Goal: Task Accomplishment & Management: Complete application form

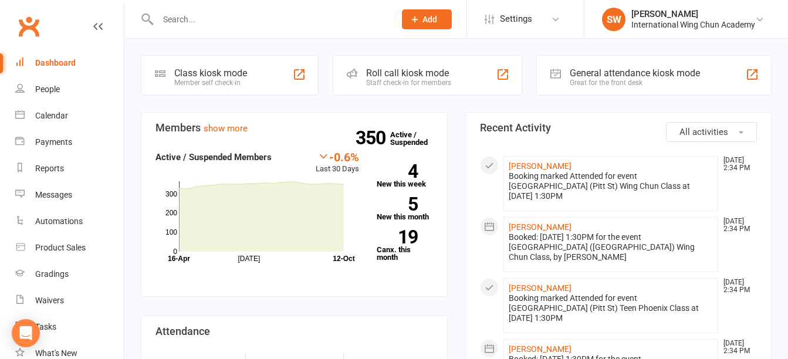
click at [415, 12] on button "Add" at bounding box center [427, 19] width 50 height 20
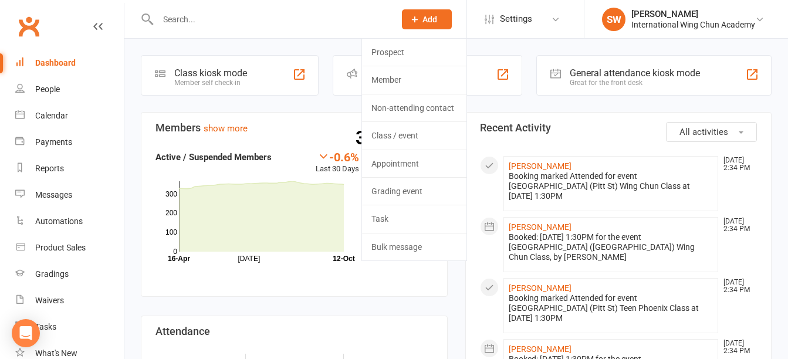
click at [314, 21] on input "text" at bounding box center [270, 19] width 232 height 16
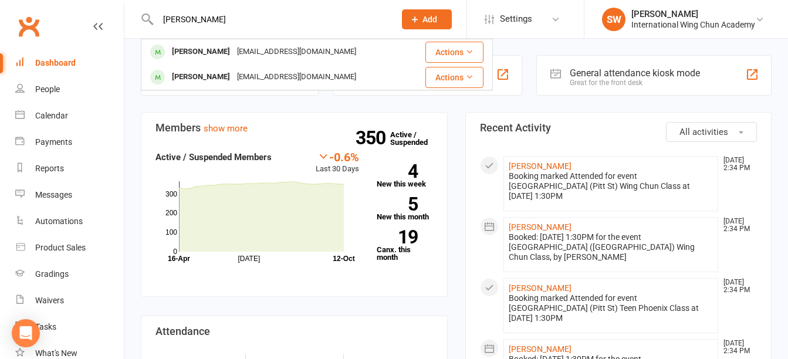
type input "[PERSON_NAME]"
click at [422, 22] on span "Add" at bounding box center [429, 19] width 15 height 9
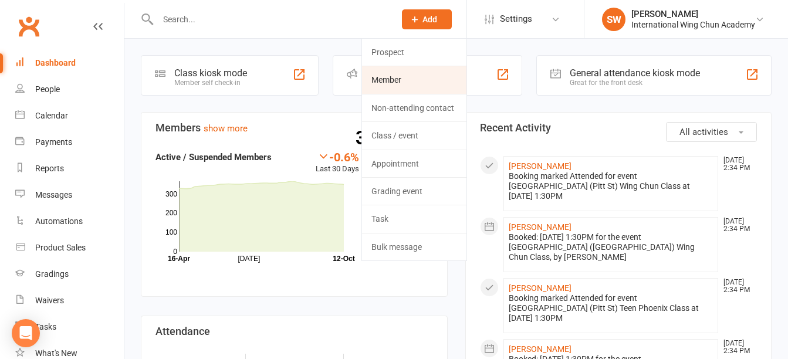
click at [436, 74] on link "Member" at bounding box center [414, 79] width 104 height 27
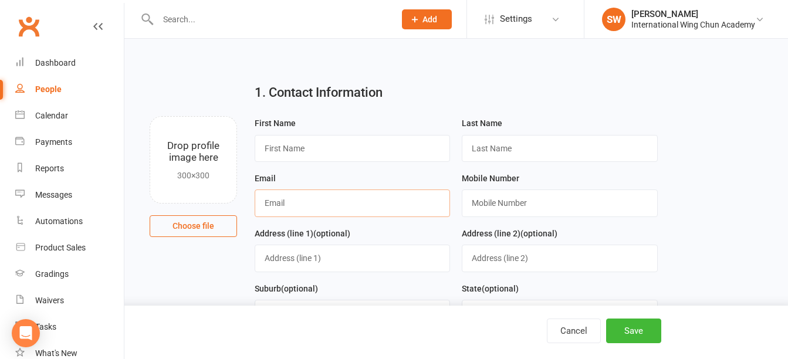
click at [350, 206] on input "text" at bounding box center [352, 202] width 195 height 27
paste input "[EMAIL_ADDRESS][DOMAIN_NAME]"
type input "[EMAIL_ADDRESS][DOMAIN_NAME]"
click at [358, 150] on input "text" at bounding box center [352, 148] width 195 height 27
type input "Hang Tin"
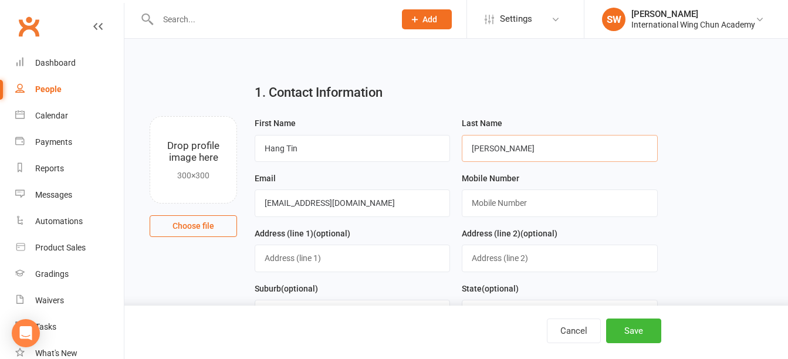
type input "[PERSON_NAME]"
click at [500, 208] on input "text" at bounding box center [559, 202] width 195 height 27
paste input "[PHONE_NUMBER]"
type input "[PHONE_NUMBER]"
click at [285, 251] on input "text" at bounding box center [352, 258] width 195 height 27
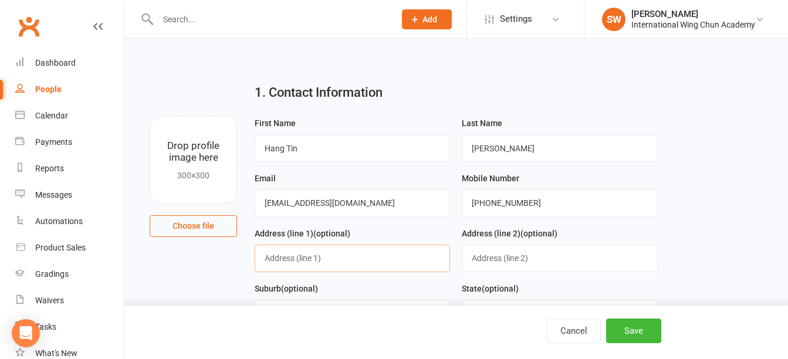
paste input "1 [US_STATE] Dr"
type input "1 [US_STATE] Dr"
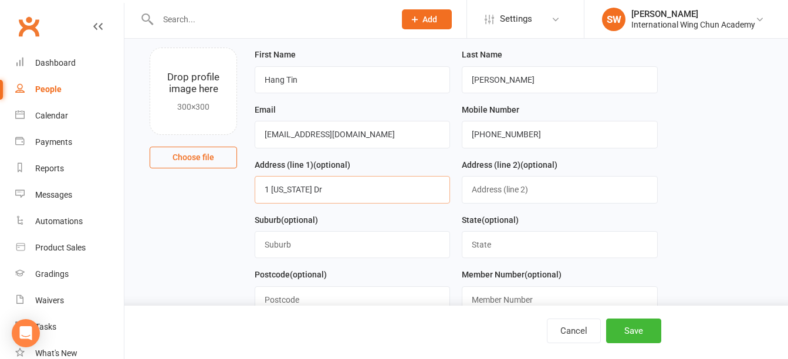
scroll to position [117, 0]
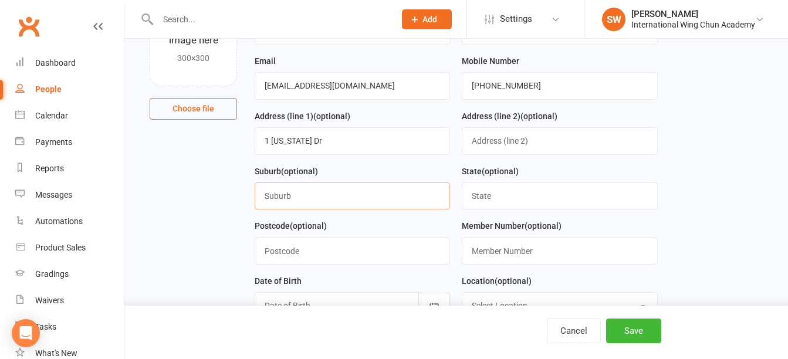
click at [293, 199] on input "text" at bounding box center [352, 195] width 195 height 27
paste input "St Clair,"
type input "St Clair,"
click at [300, 253] on input "text" at bounding box center [352, 251] width 195 height 27
type input "2759"
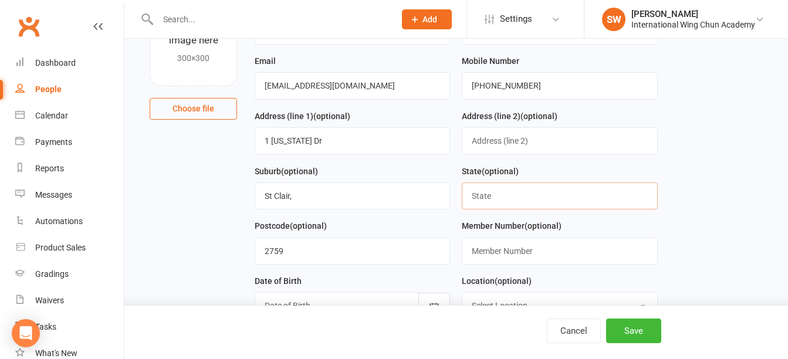
click at [522, 201] on input "text" at bounding box center [559, 195] width 195 height 27
type input "[GEOGRAPHIC_DATA]"
click at [401, 202] on input "St Clair," at bounding box center [352, 195] width 195 height 27
type input "St Clair"
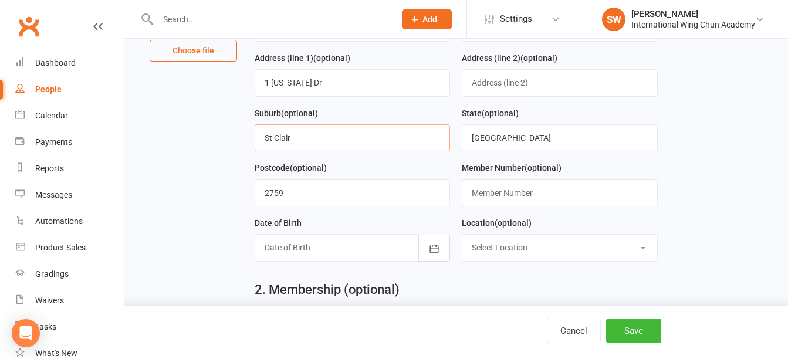
scroll to position [235, 0]
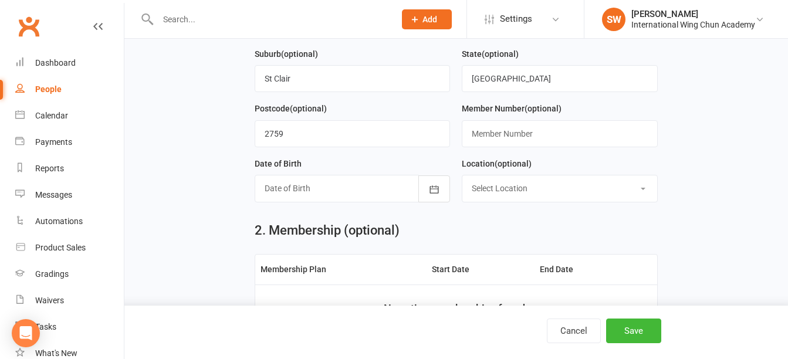
click at [600, 197] on select "Select Location [GEOGRAPHIC_DATA] [GEOGRAPHIC_DATA] [GEOGRAPHIC_DATA] [GEOGRAPH…" at bounding box center [559, 188] width 194 height 26
select select "5"
click at [462, 179] on select "Select Location [GEOGRAPHIC_DATA] [GEOGRAPHIC_DATA] [GEOGRAPHIC_DATA] [GEOGRAPH…" at bounding box center [559, 188] width 194 height 26
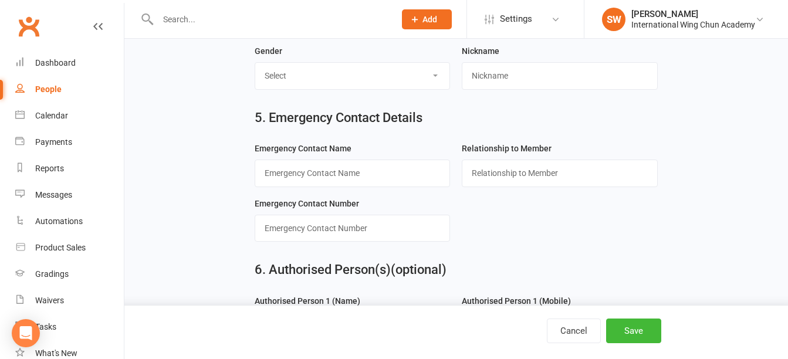
scroll to position [880, 0]
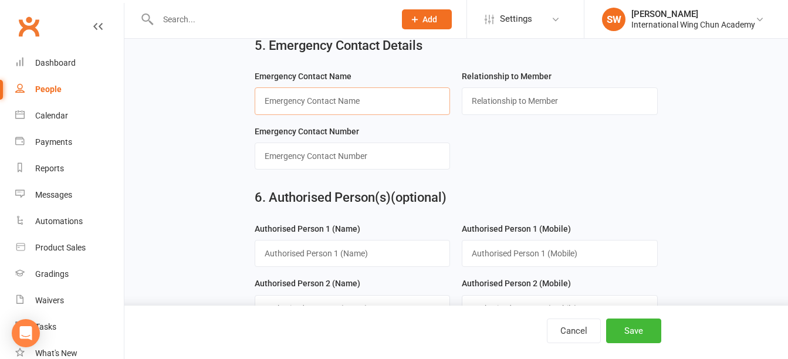
click at [382, 111] on input "text" at bounding box center [352, 100] width 195 height 27
paste input "0434 828 939"
type input "0434 828 939"
click at [513, 102] on input "text" at bounding box center [559, 100] width 195 height 27
click at [361, 154] on input "text" at bounding box center [352, 156] width 195 height 27
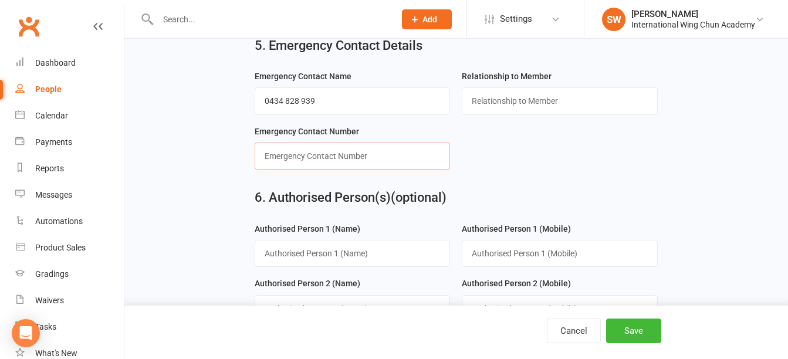
paste input "0434 828 939"
type input "0434 828 939"
click at [358, 108] on input "0434 828 939" at bounding box center [352, 100] width 195 height 27
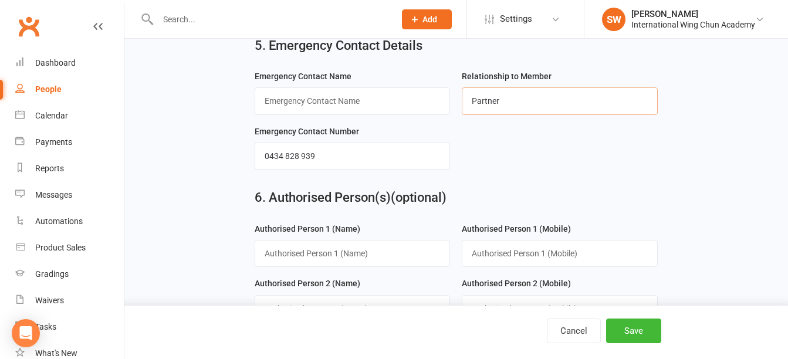
type input "Partner"
click at [372, 109] on input "text" at bounding box center [352, 100] width 195 height 27
paste input "[PERSON_NAME]"
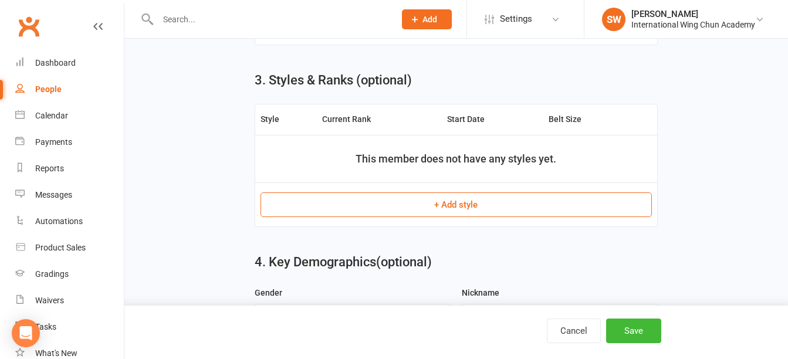
scroll to position [254, 0]
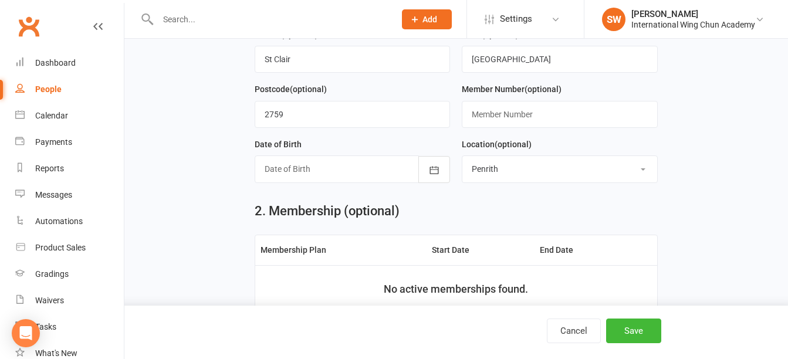
type input "[PERSON_NAME]"
click at [359, 175] on div at bounding box center [352, 168] width 195 height 27
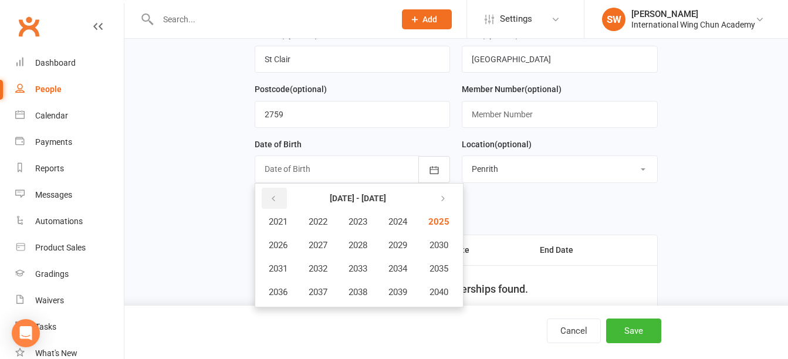
click at [278, 201] on button "button" at bounding box center [274, 198] width 25 height 21
click at [281, 297] on span "1976" at bounding box center [278, 292] width 19 height 11
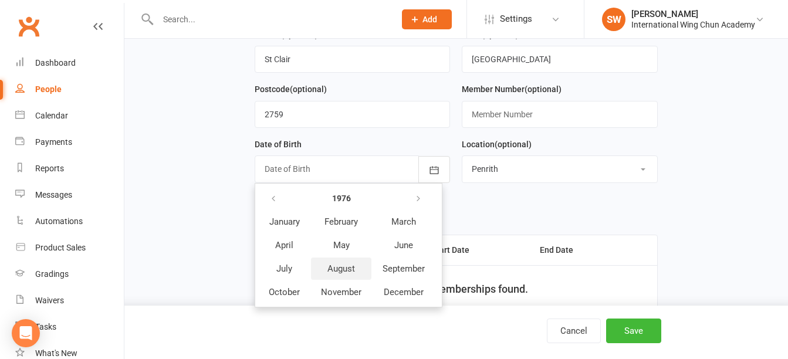
click at [339, 273] on span "August" at bounding box center [341, 268] width 28 height 11
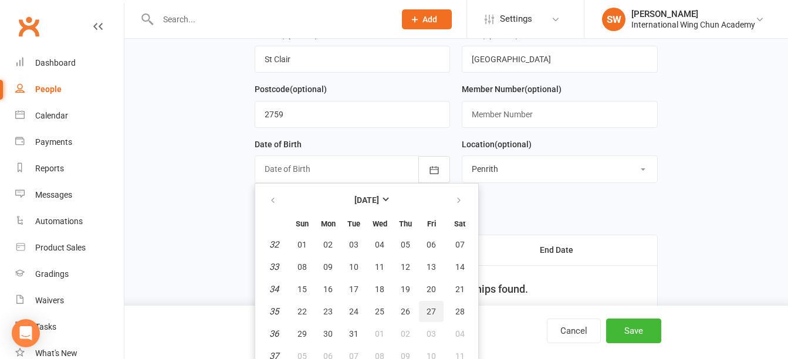
click at [428, 313] on span "27" at bounding box center [430, 311] width 9 height 9
type input "[DATE]"
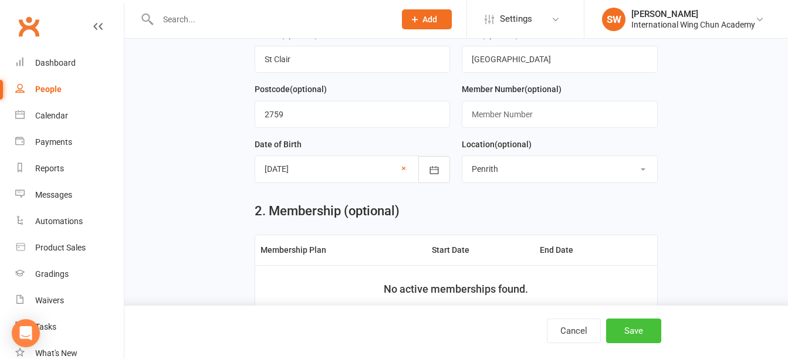
click at [644, 331] on button "Save" at bounding box center [633, 330] width 55 height 25
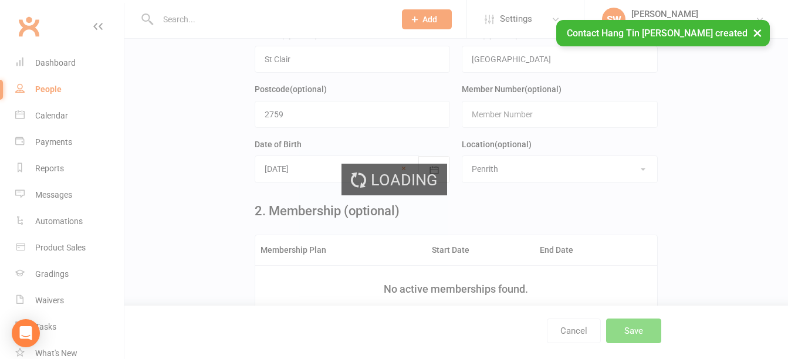
scroll to position [0, 0]
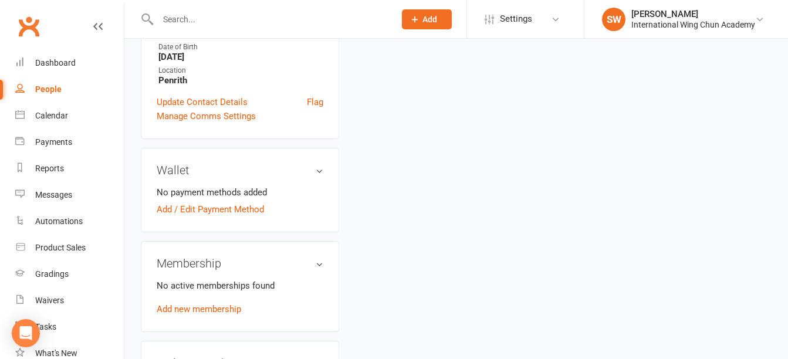
scroll to position [410, 0]
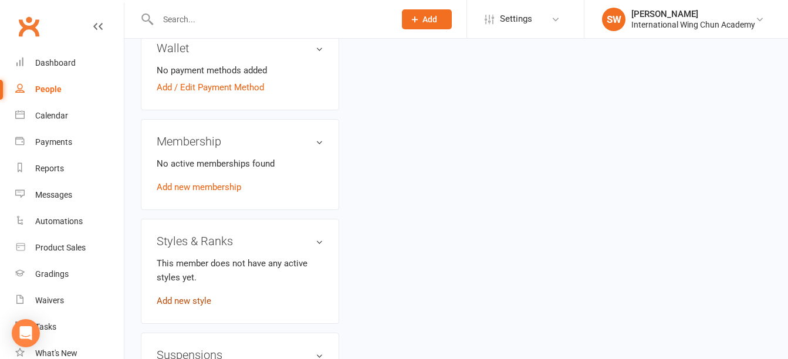
click at [186, 296] on link "Add new style" at bounding box center [184, 301] width 55 height 11
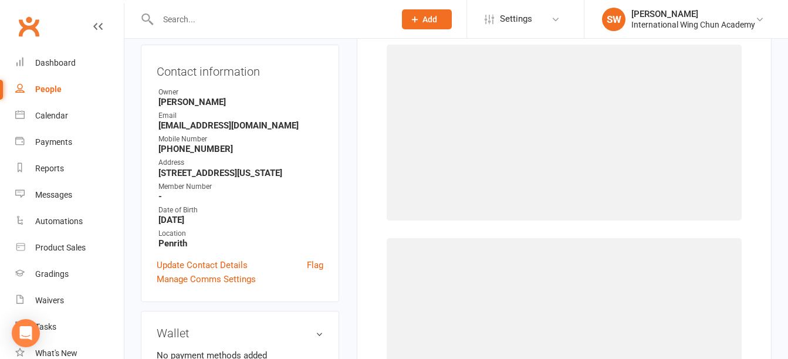
scroll to position [90, 0]
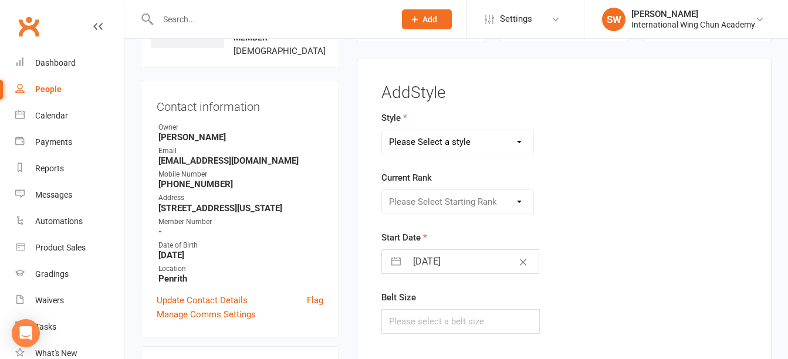
click at [456, 148] on select "Please Select a style Little Dragons Teen Phoenix (Retired) [PERSON_NAME]" at bounding box center [457, 141] width 151 height 23
select select "3062"
click at [382, 130] on select "Please Select a style Little Dragons Teen Phoenix (Retired) [PERSON_NAME]" at bounding box center [457, 141] width 151 height 23
click at [447, 207] on select "Please Select Starting Rank Grade 1 Grade 2 Grade 3 Grade 4 Pre-Level 1 Level 1…" at bounding box center [457, 201] width 151 height 23
select select "33913"
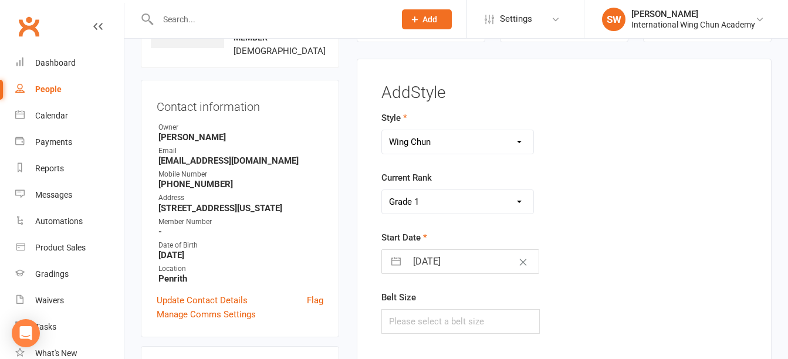
click at [382, 190] on select "Please Select Starting Rank Grade 1 Grade 2 Grade 3 Grade 4 Pre-Level 1 Level 1…" at bounding box center [457, 201] width 151 height 23
click at [443, 259] on input "[DATE]" at bounding box center [472, 261] width 132 height 23
select select "8"
select select "2025"
select select "9"
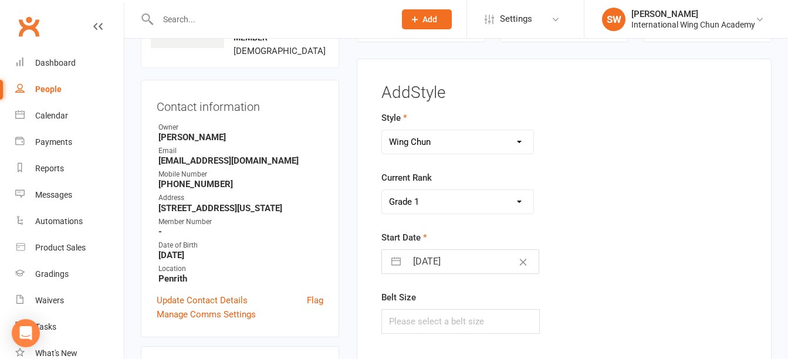
select select "2025"
select select "10"
select select "2025"
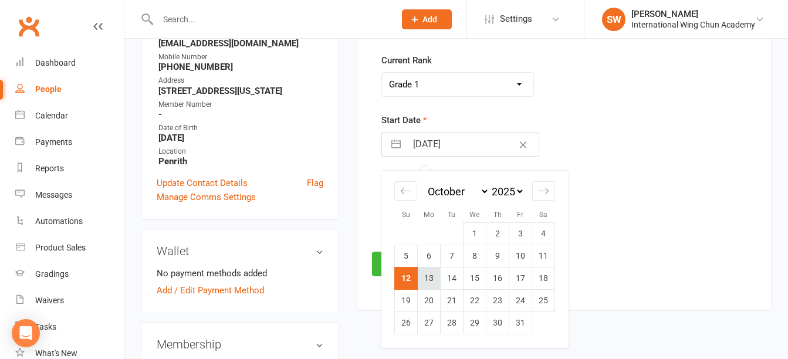
click at [432, 281] on td "13" at bounding box center [429, 278] width 23 height 22
type input "[DATE]"
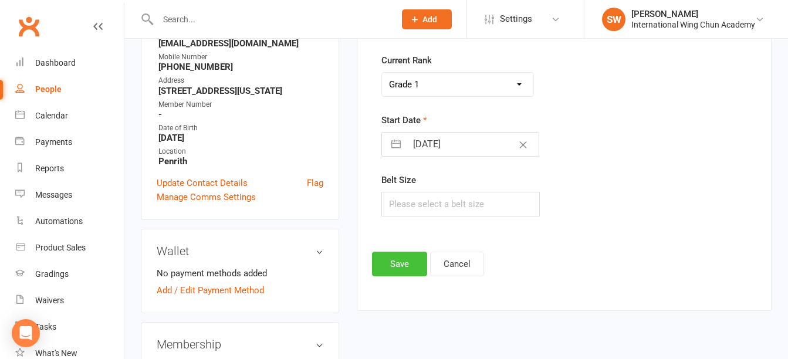
click at [406, 260] on button "Save" at bounding box center [399, 264] width 55 height 25
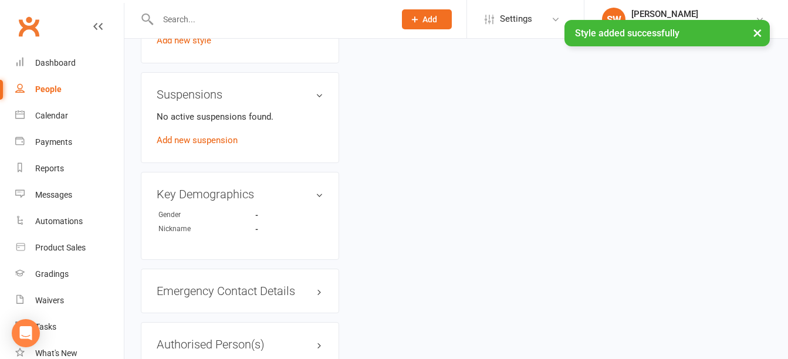
scroll to position [794, 0]
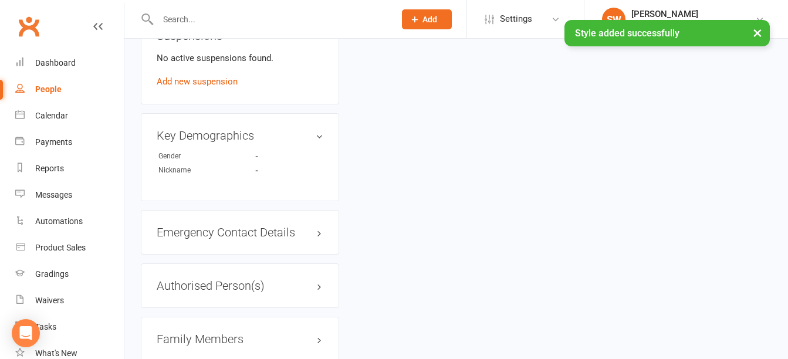
click at [196, 333] on h3 "Family Members" at bounding box center [240, 339] width 167 height 13
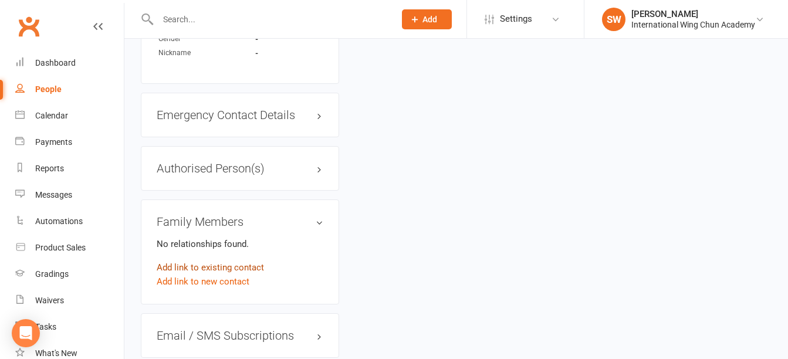
click at [195, 260] on link "Add link to existing contact" at bounding box center [210, 267] width 107 height 14
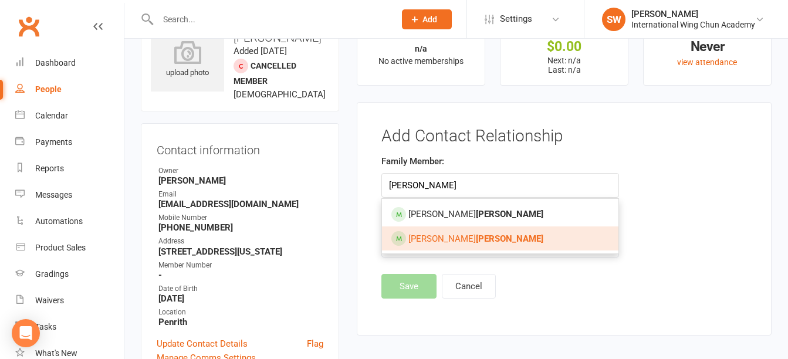
type input "[PERSON_NAME]"
click at [476, 238] on strong "[PERSON_NAME]" at bounding box center [509, 238] width 67 height 11
type input "[PERSON_NAME]"
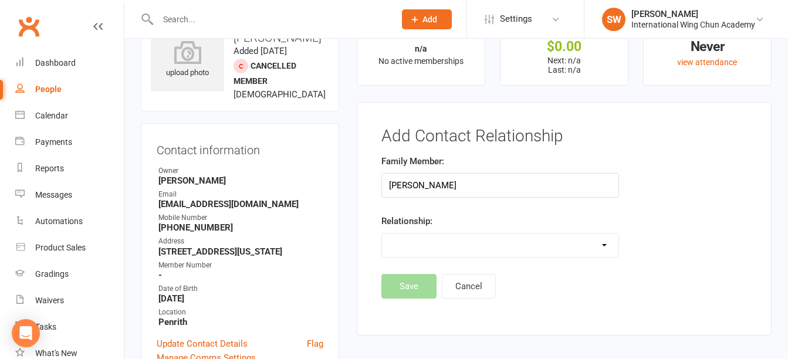
drag, startPoint x: 419, startPoint y: 243, endPoint x: 409, endPoint y: 233, distance: 14.5
click at [419, 243] on select "Parent / Guardian Child Sibling (parent not in system) Spouse / Partner Cousin …" at bounding box center [500, 244] width 236 height 23
click at [382, 233] on select "Parent / Guardian Child Sibling (parent not in system) Spouse / Partner Cousin …" at bounding box center [500, 244] width 236 height 23
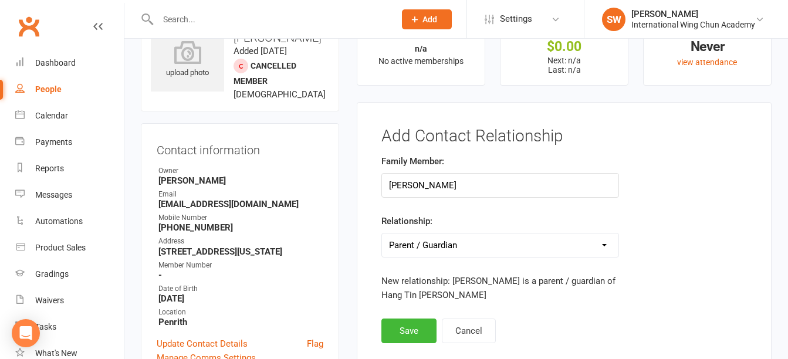
click at [444, 243] on select "Parent / Guardian Child Sibling (parent not in system) Spouse / Partner Cousin …" at bounding box center [500, 244] width 236 height 23
select select "1"
click at [382, 233] on select "Parent / Guardian Child Sibling (parent not in system) Spouse / Partner Cousin …" at bounding box center [500, 244] width 236 height 23
click at [407, 319] on button "Save" at bounding box center [408, 330] width 55 height 25
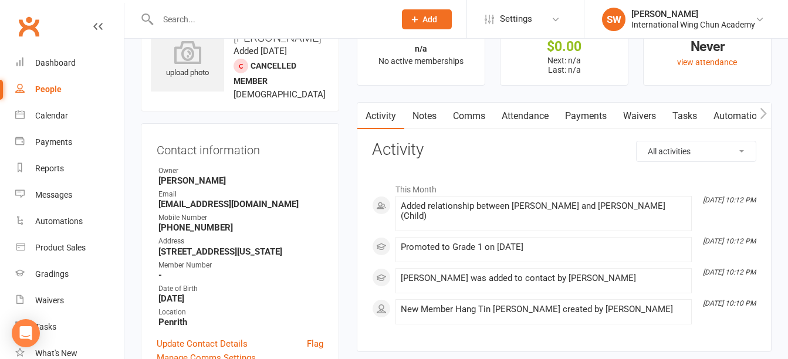
scroll to position [281, 0]
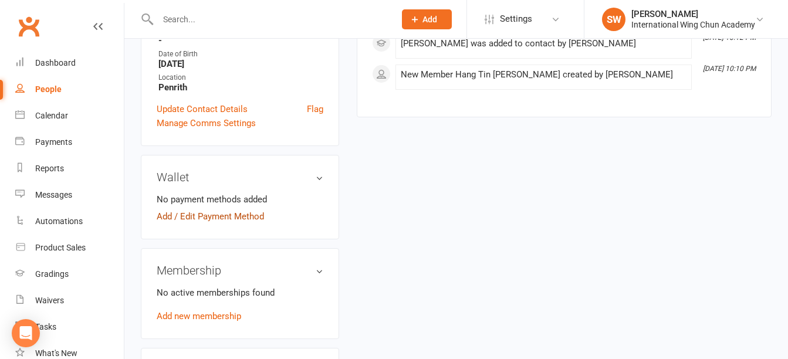
click at [228, 209] on link "Add / Edit Payment Method" at bounding box center [210, 216] width 107 height 14
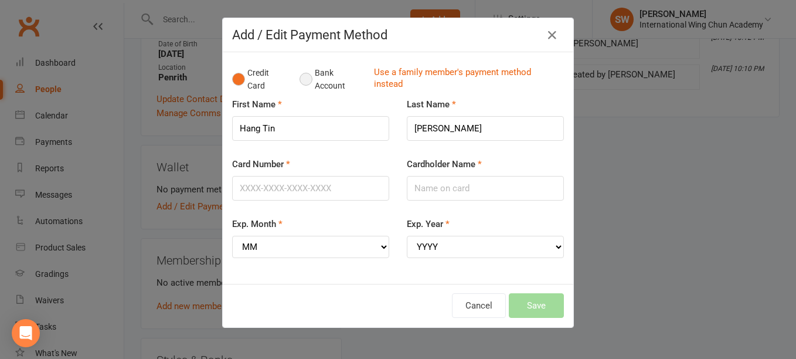
click at [307, 77] on button "Bank Account" at bounding box center [332, 80] width 65 height 36
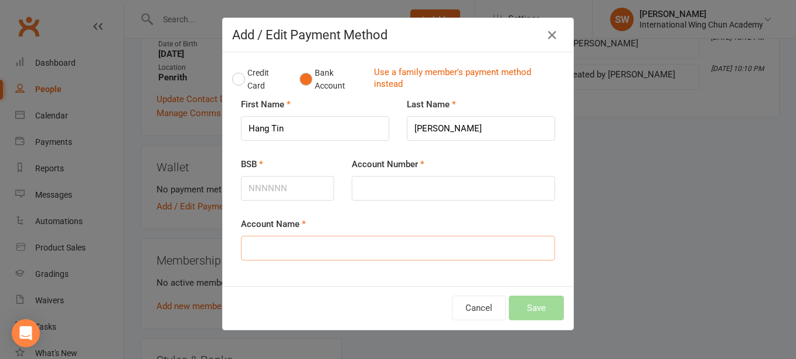
click at [317, 250] on input "Account Name" at bounding box center [398, 248] width 314 height 25
type input "Hang Tin [PERSON_NAME]"
click at [291, 183] on input "BSB" at bounding box center [287, 188] width 93 height 25
type input "062271"
click at [391, 185] on input "Account Number" at bounding box center [453, 188] width 203 height 25
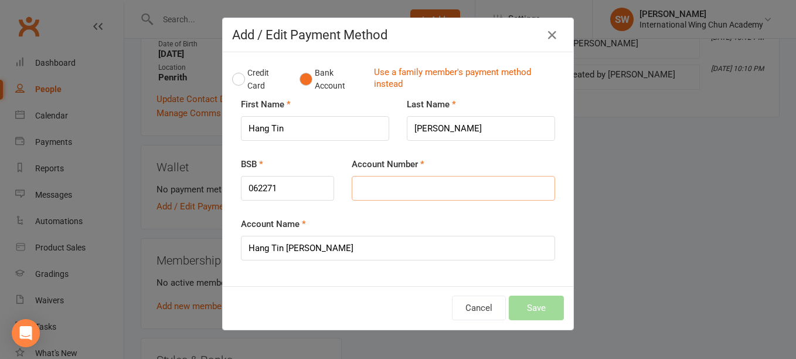
paste input "10057127"
type input "10057127"
click at [538, 306] on button "Save" at bounding box center [536, 308] width 55 height 25
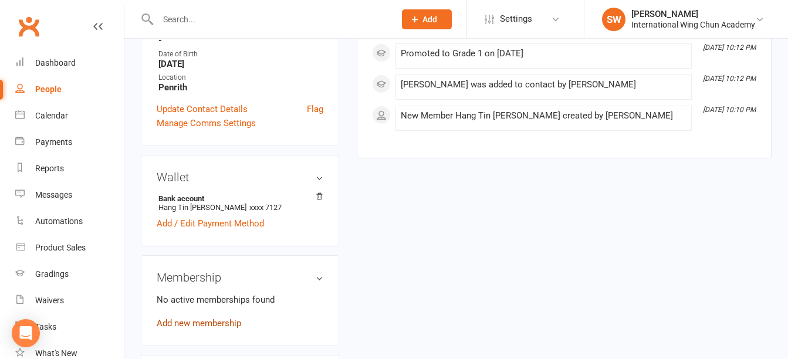
click at [210, 318] on link "Add new membership" at bounding box center [199, 323] width 84 height 11
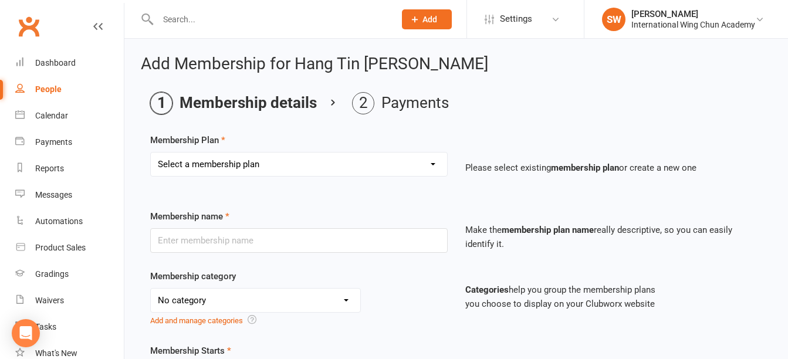
drag, startPoint x: 230, startPoint y: 168, endPoint x: 256, endPoint y: 162, distance: 27.0
click at [230, 168] on select "Select a membership plan Sydney City - Basic Membership (3 mo. Minimum Term) [G…" at bounding box center [299, 163] width 296 height 23
select select "42"
click at [151, 152] on select "Select a membership plan Sydney City - Basic Membership (3 mo. Minimum Term) [G…" at bounding box center [299, 163] width 296 height 23
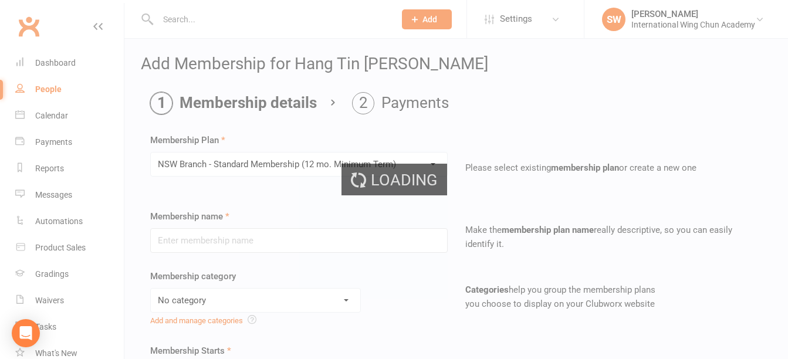
type input "NSW Branch - Standard Membership (12 mo. Minimum Term)"
select select "5"
type input "0"
type input "2"
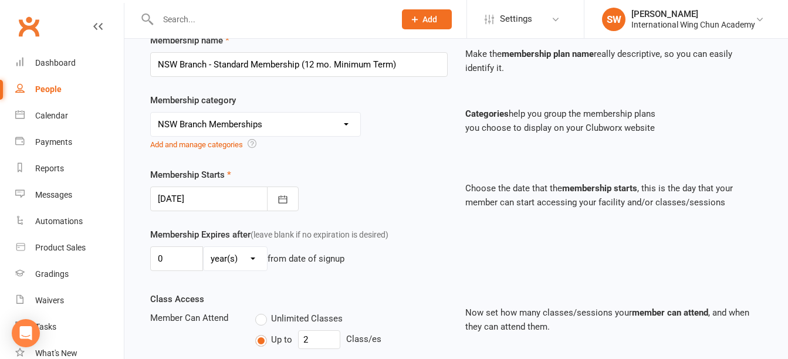
click at [223, 203] on div at bounding box center [224, 198] width 148 height 25
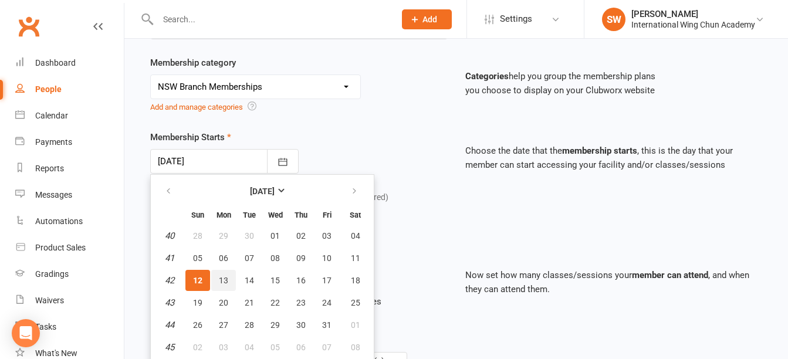
click at [219, 284] on span "13" at bounding box center [223, 280] width 9 height 9
type input "[DATE]"
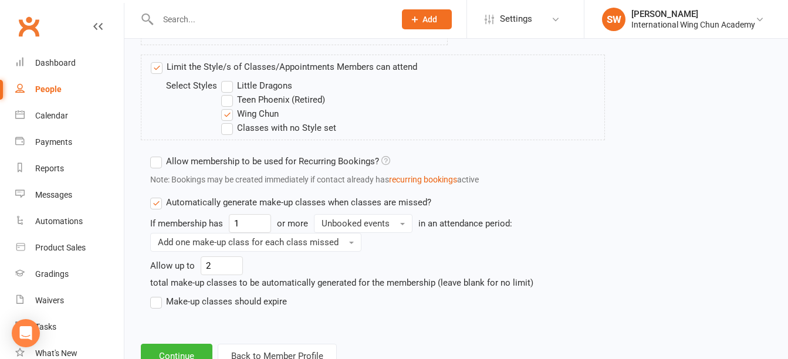
scroll to position [846, 0]
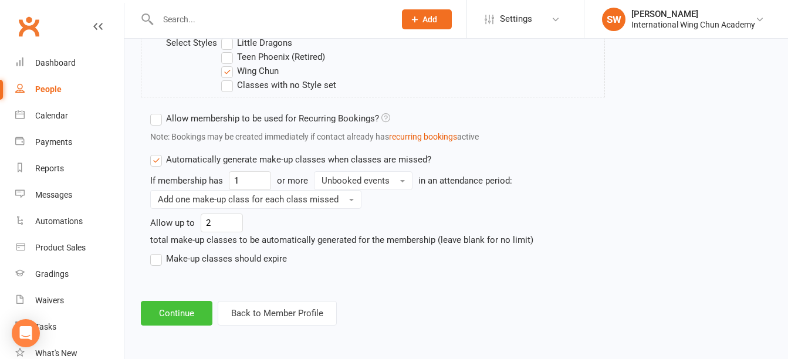
click at [176, 307] on button "Continue" at bounding box center [177, 313] width 72 height 25
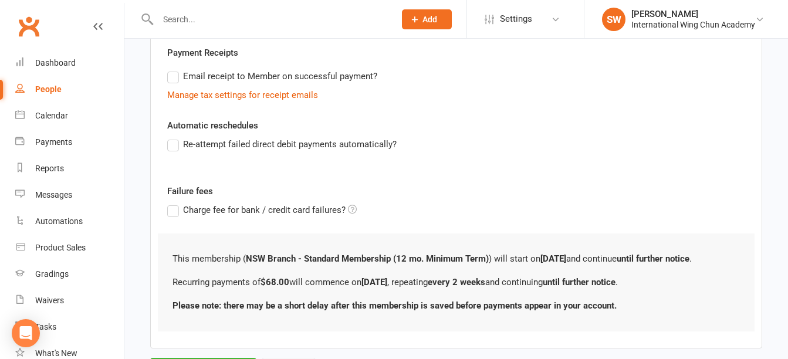
scroll to position [400, 0]
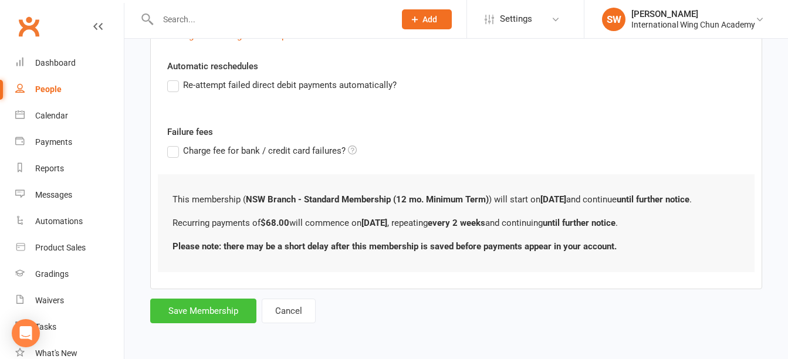
click at [229, 308] on button "Save Membership" at bounding box center [203, 310] width 106 height 25
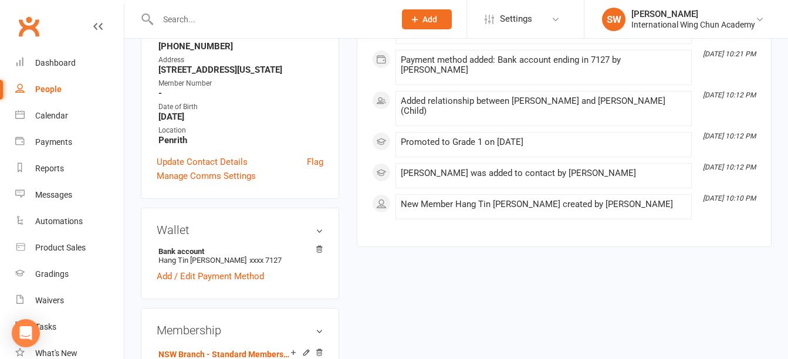
scroll to position [235, 0]
click at [269, 19] on input "text" at bounding box center [270, 19] width 232 height 16
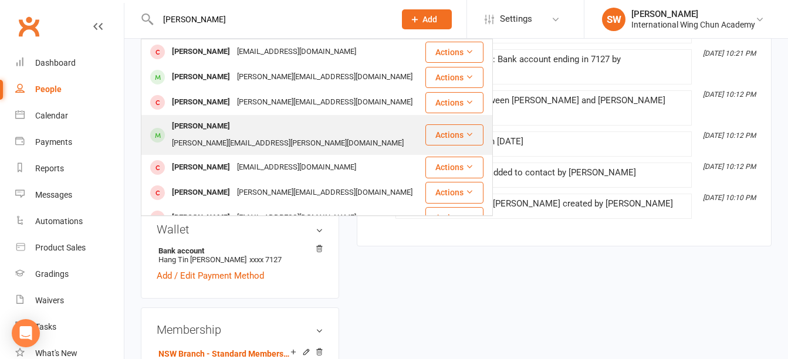
type input "[PERSON_NAME]"
click at [298, 135] on div "[PERSON_NAME][EMAIL_ADDRESS][PERSON_NAME][DOMAIN_NAME]" at bounding box center [287, 143] width 239 height 17
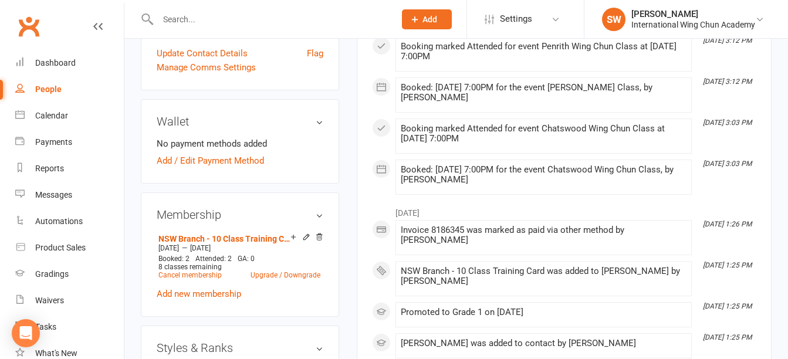
scroll to position [352, 0]
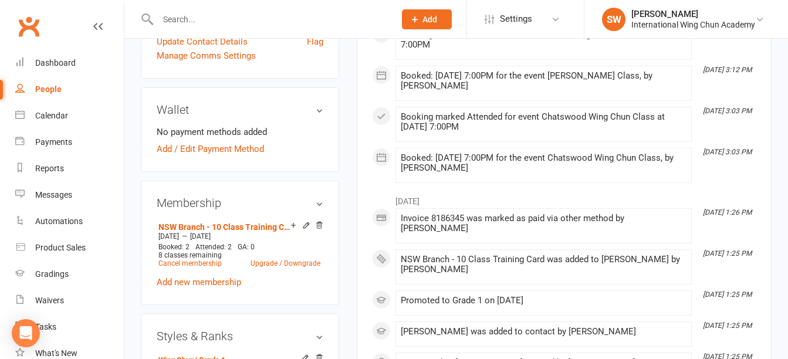
click at [271, 20] on input "text" at bounding box center [270, 19] width 232 height 16
type input "c"
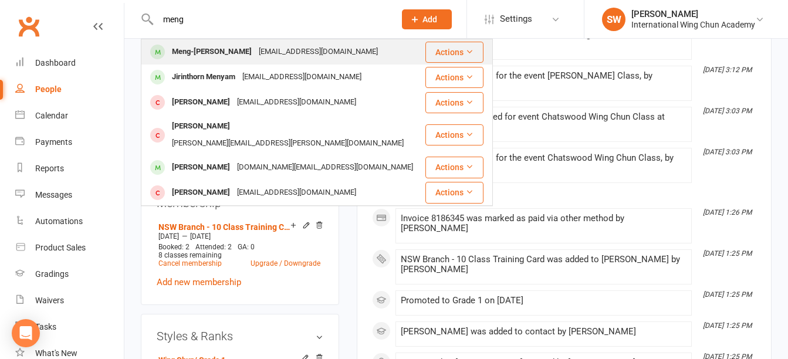
type input "meng"
click at [281, 49] on div "[EMAIL_ADDRESS][DOMAIN_NAME]" at bounding box center [318, 51] width 126 height 17
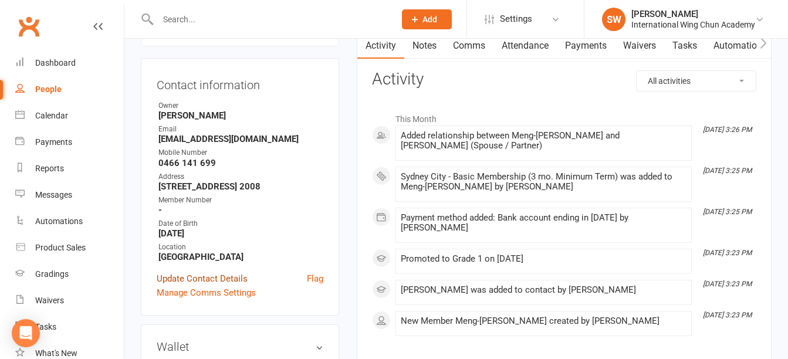
click at [223, 279] on link "Update Contact Details" at bounding box center [202, 279] width 91 height 14
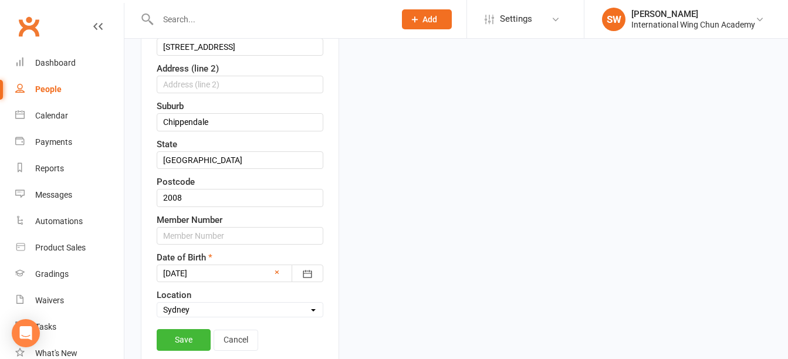
scroll to position [348, 0]
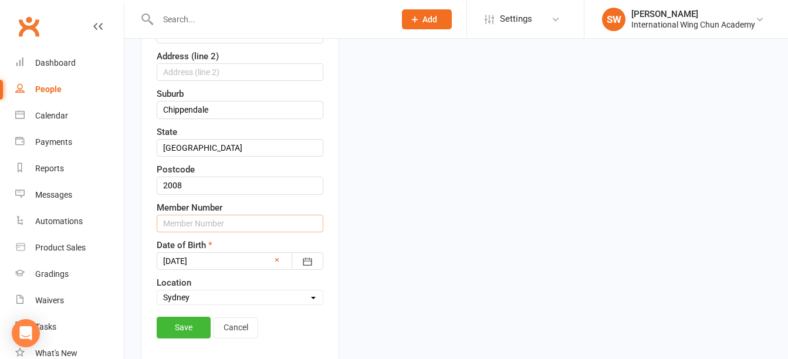
click at [225, 224] on input "text" at bounding box center [240, 224] width 167 height 18
type input "S16636"
click at [186, 327] on link "Save" at bounding box center [184, 327] width 54 height 21
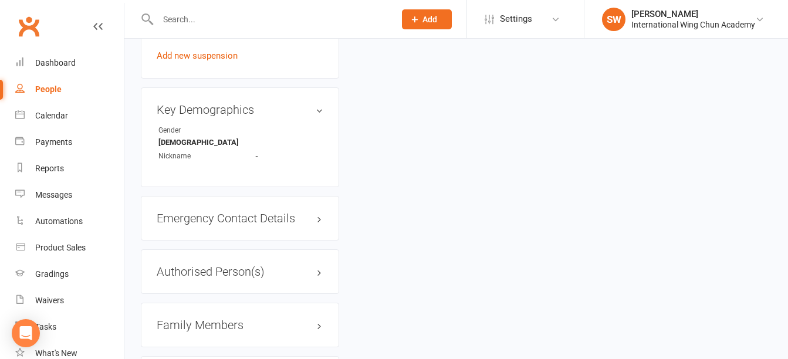
scroll to position [935, 0]
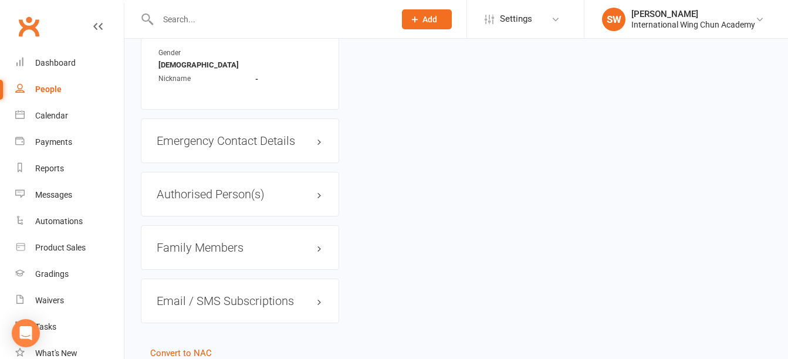
click at [185, 241] on h3 "Family Members" at bounding box center [240, 247] width 167 height 13
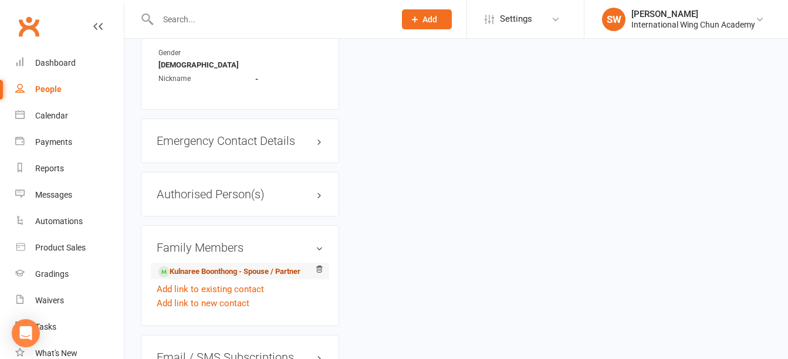
click at [202, 266] on link "Kulnaree Boonthong - Spouse / Partner" at bounding box center [229, 272] width 142 height 12
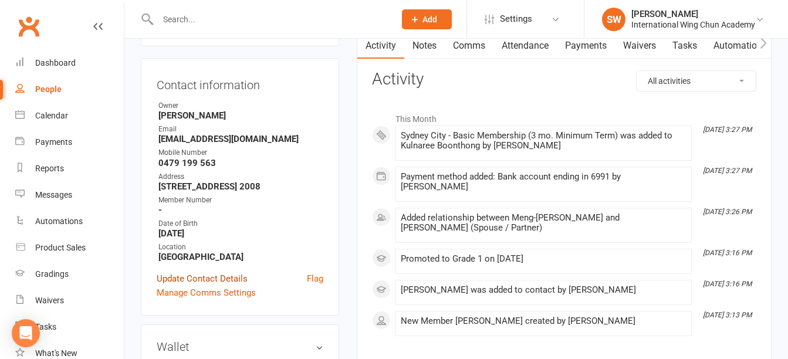
click at [202, 286] on link "Update Contact Details" at bounding box center [202, 279] width 91 height 14
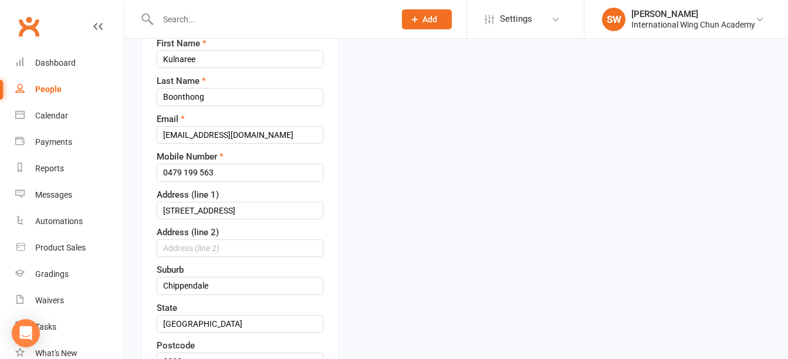
scroll to position [290, 0]
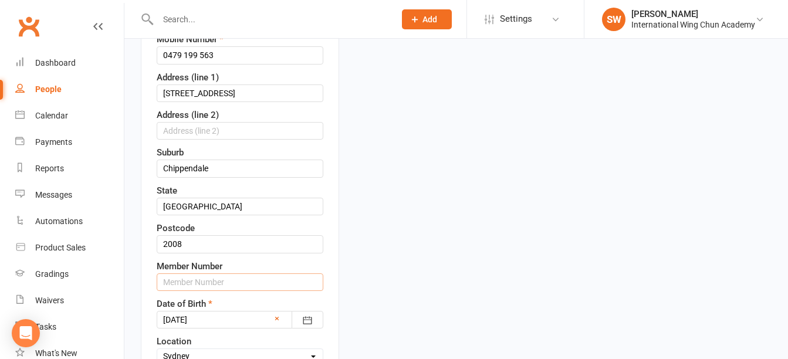
click at [195, 291] on input "text" at bounding box center [240, 282] width 167 height 18
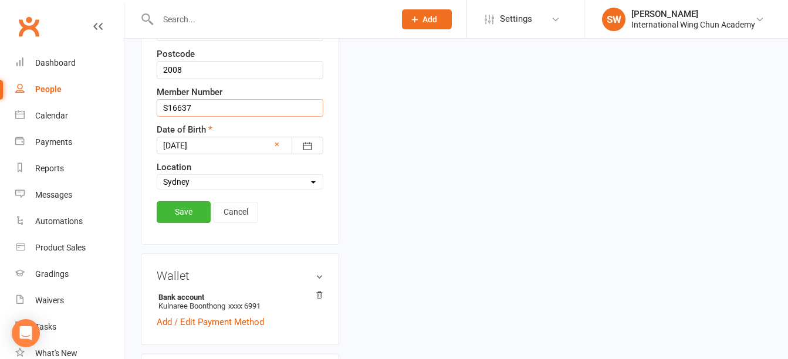
scroll to position [466, 0]
type input "S16637"
click at [193, 220] on link "Save" at bounding box center [184, 209] width 54 height 21
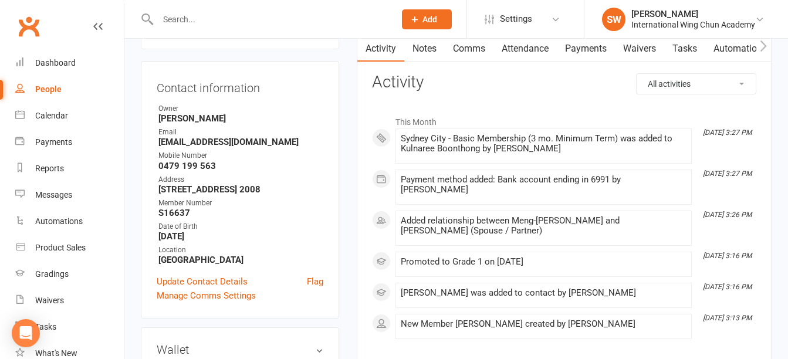
scroll to position [117, 0]
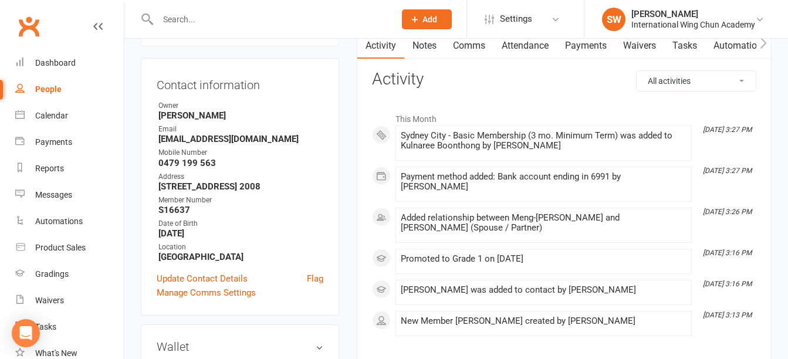
click at [297, 25] on input "text" at bounding box center [270, 19] width 232 height 16
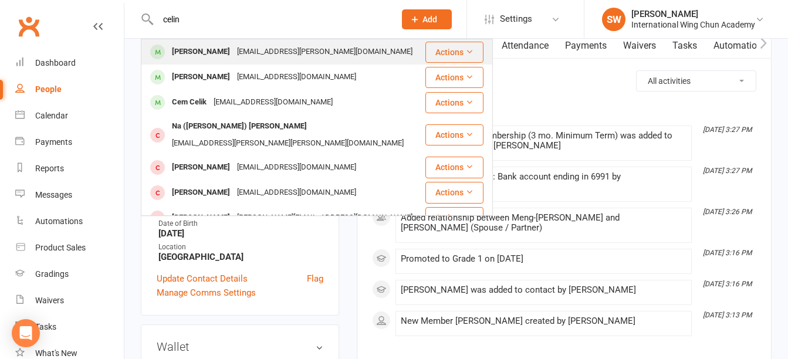
type input "celin"
click at [317, 57] on div "[EMAIL_ADDRESS][PERSON_NAME][DOMAIN_NAME]" at bounding box center [324, 51] width 182 height 17
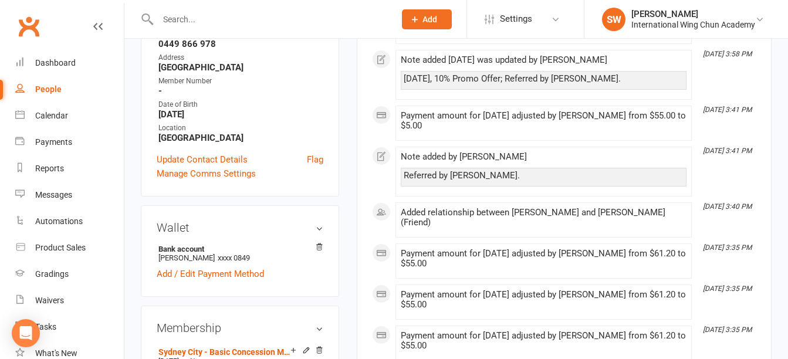
scroll to position [235, 0]
click at [242, 162] on link "Update Contact Details" at bounding box center [202, 159] width 91 height 14
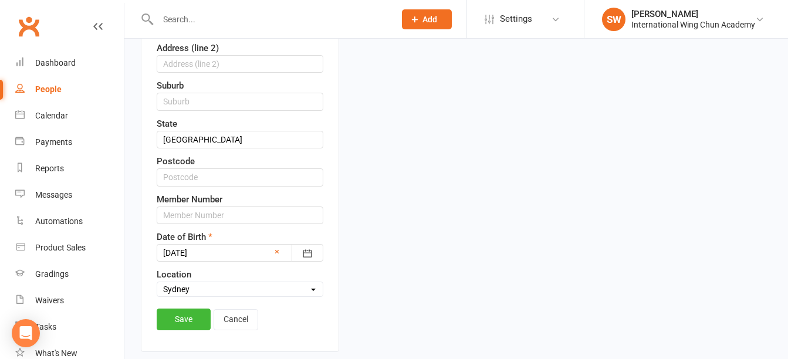
scroll to position [348, 0]
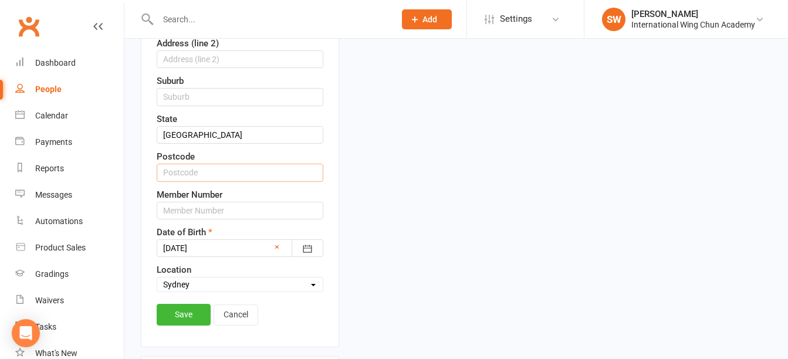
click at [229, 181] on input "text" at bounding box center [240, 173] width 167 height 18
click at [228, 219] on input "text" at bounding box center [240, 211] width 167 height 18
type input "S16638"
click at [184, 325] on link "Save" at bounding box center [184, 314] width 54 height 21
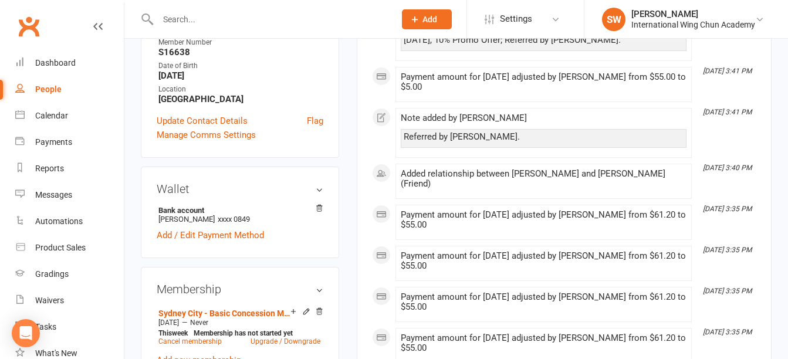
scroll to position [172, 0]
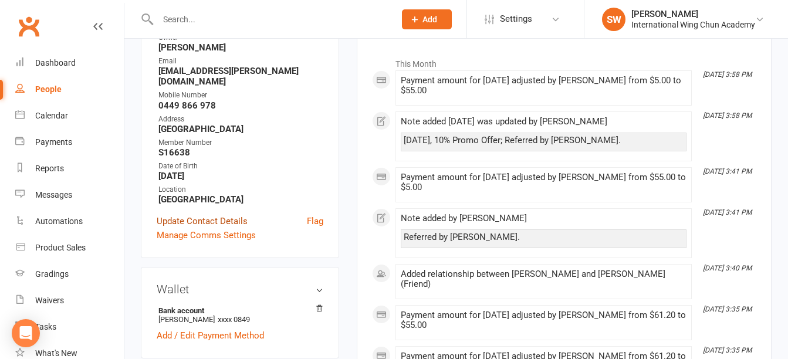
click at [223, 223] on link "Update Contact Details" at bounding box center [202, 221] width 91 height 14
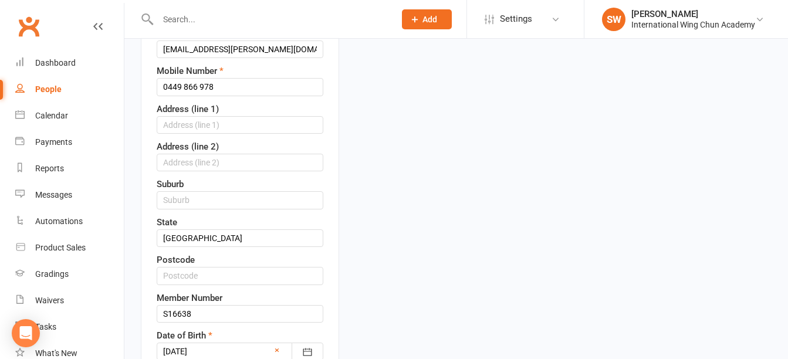
scroll to position [290, 0]
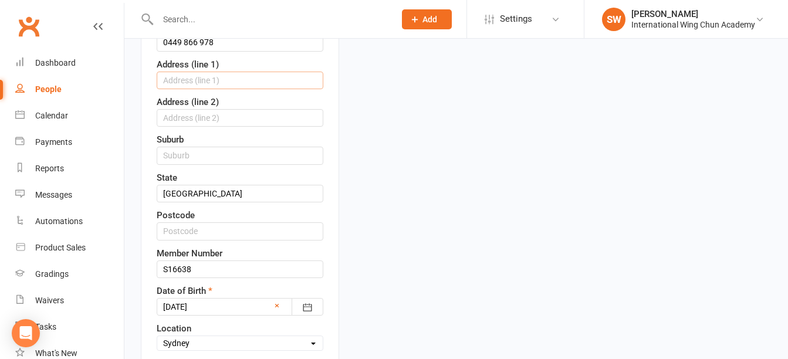
click at [233, 89] on input "text" at bounding box center [240, 81] width 167 height 18
type input "[STREET_ADDRESS]"
type input "Epping"
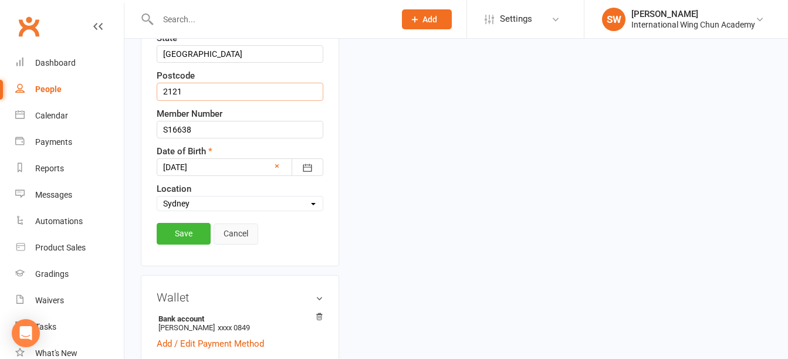
scroll to position [466, 0]
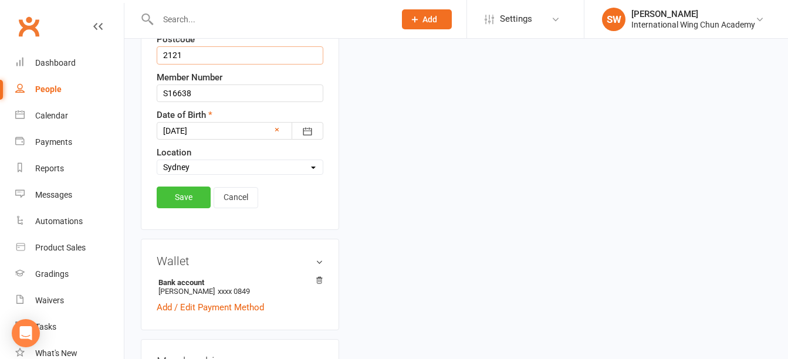
type input "2121"
click at [175, 208] on link "Save" at bounding box center [184, 196] width 54 height 21
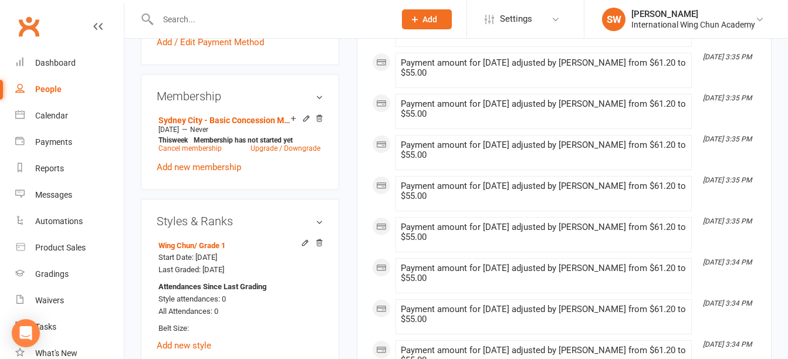
click at [256, 20] on input "text" at bounding box center [270, 19] width 232 height 16
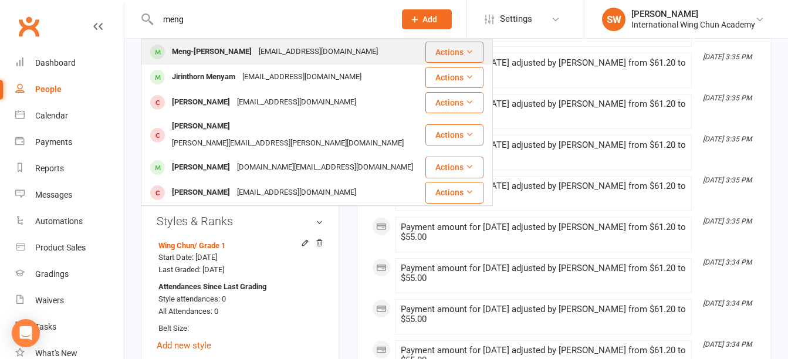
type input "meng"
click at [269, 45] on div "[EMAIL_ADDRESS][DOMAIN_NAME]" at bounding box center [318, 51] width 126 height 17
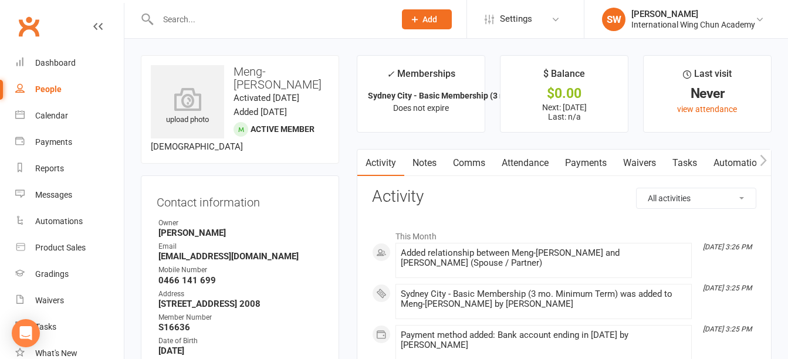
scroll to position [59, 0]
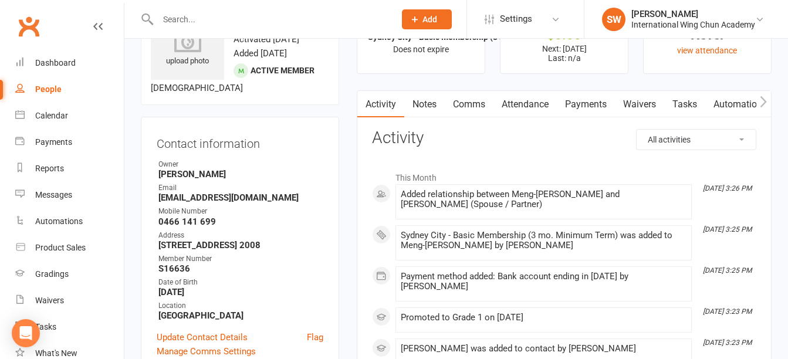
click at [279, 16] on input "text" at bounding box center [270, 19] width 232 height 16
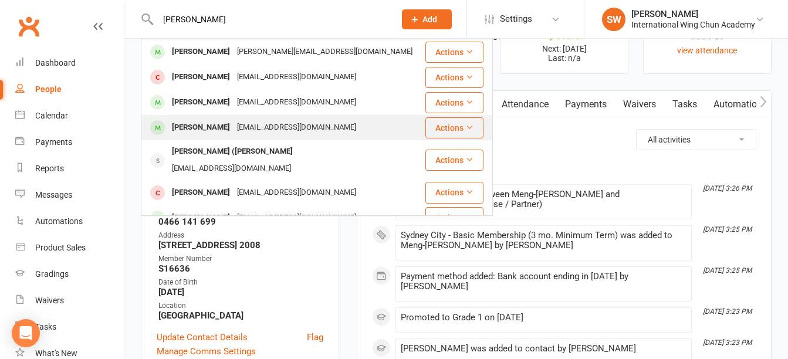
type input "[PERSON_NAME]"
click at [356, 127] on div "[PERSON_NAME] [EMAIL_ADDRESS][DOMAIN_NAME]" at bounding box center [283, 128] width 282 height 24
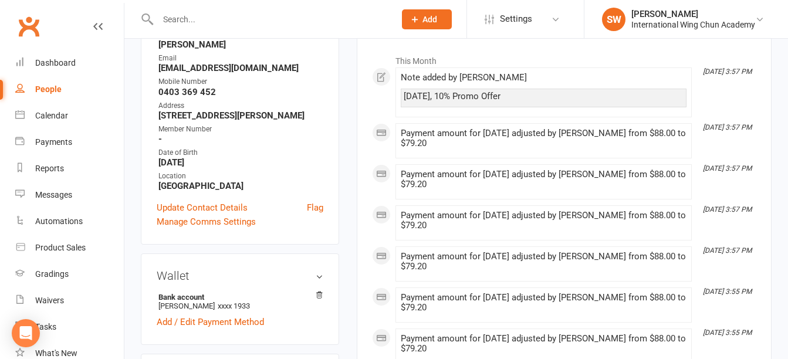
scroll to position [176, 0]
click at [202, 214] on link "Update Contact Details" at bounding box center [202, 207] width 91 height 14
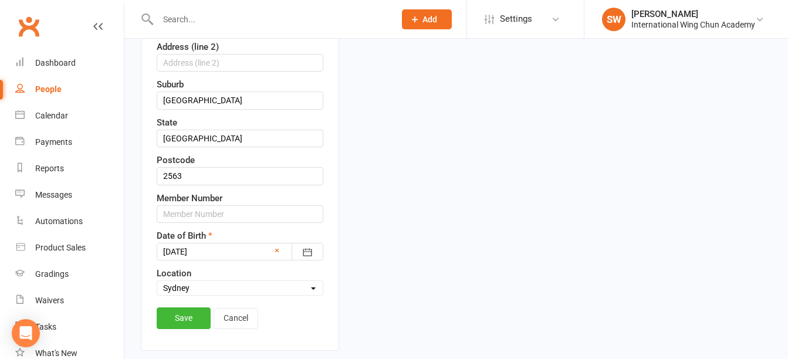
scroll to position [348, 0]
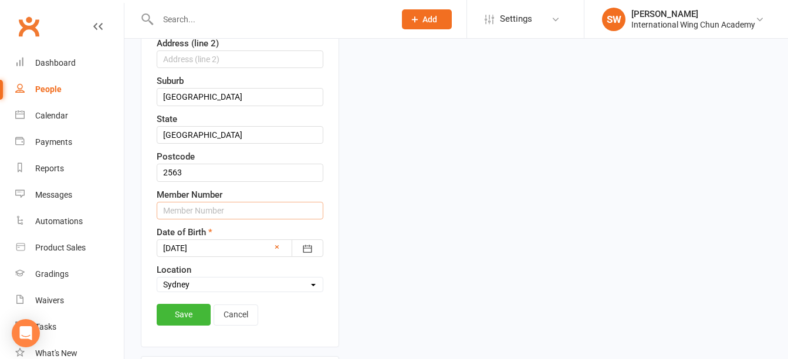
click at [224, 219] on input "text" at bounding box center [240, 211] width 167 height 18
type input "S16639"
click at [192, 325] on link "Save" at bounding box center [184, 314] width 54 height 21
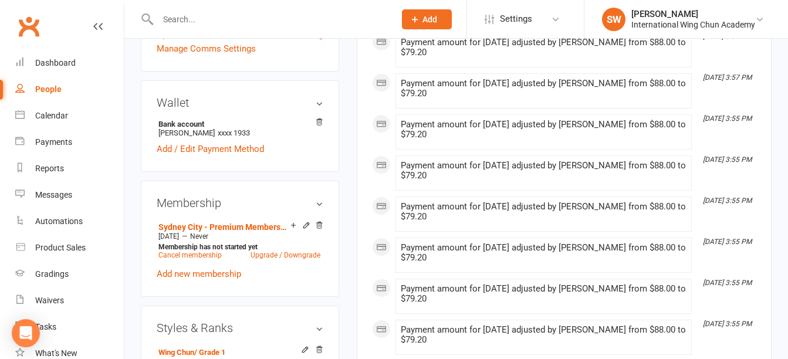
click at [223, 13] on input "text" at bounding box center [270, 19] width 232 height 16
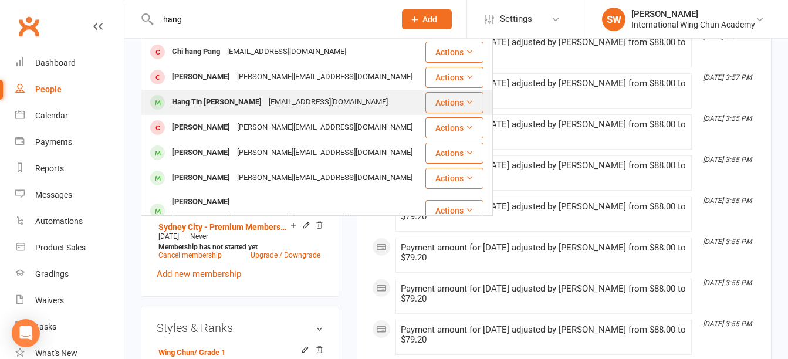
type input "hang"
click at [267, 99] on div "[EMAIL_ADDRESS][DOMAIN_NAME]" at bounding box center [328, 102] width 126 height 17
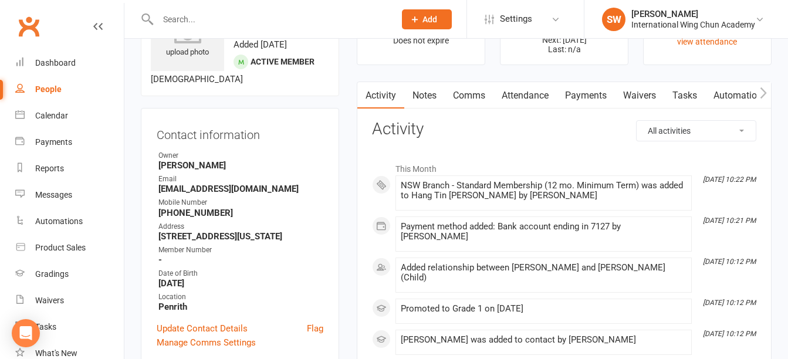
scroll to position [176, 0]
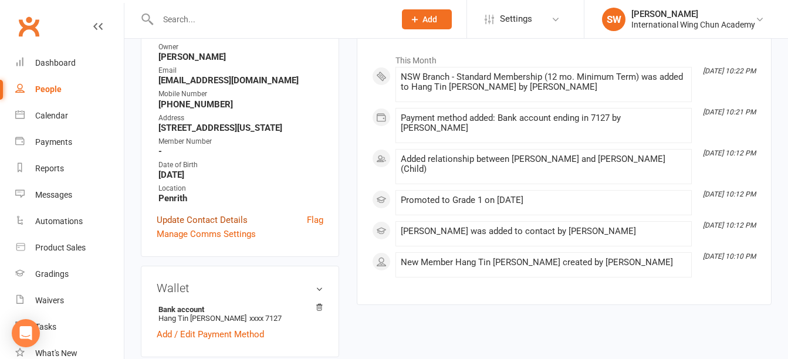
click at [202, 221] on link "Update Contact Details" at bounding box center [202, 220] width 91 height 14
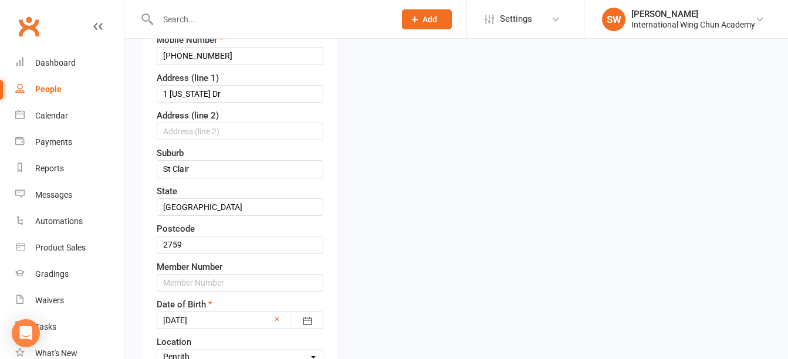
scroll to position [290, 0]
click at [213, 284] on input "text" at bounding box center [240, 282] width 167 height 18
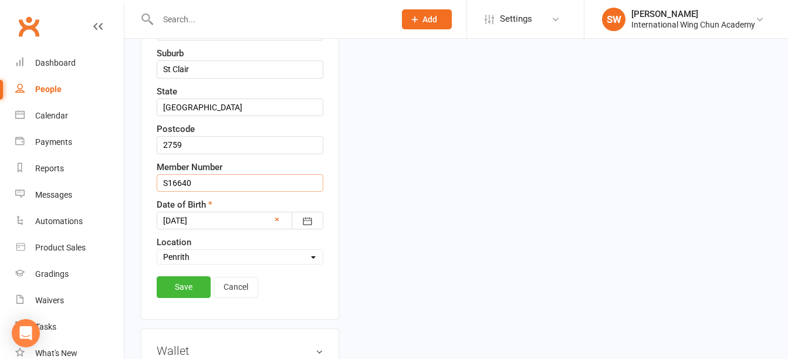
scroll to position [466, 0]
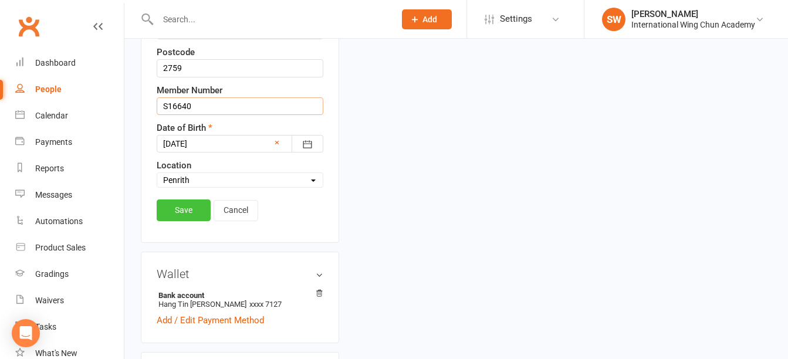
type input "S16640"
click at [188, 215] on link "Save" at bounding box center [184, 209] width 54 height 21
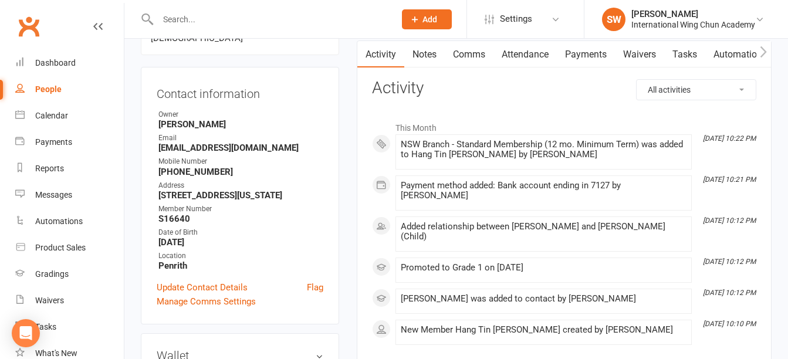
scroll to position [0, 0]
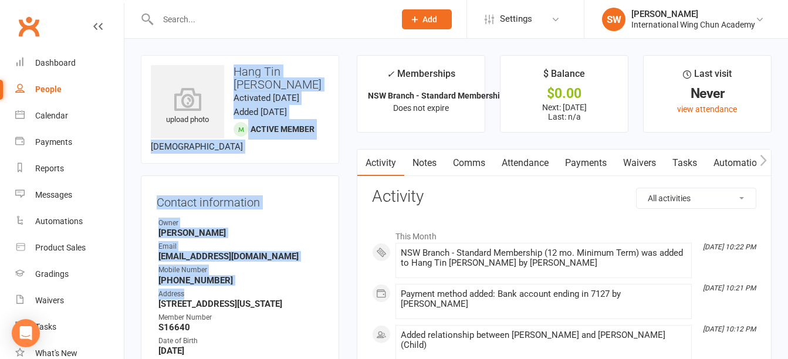
drag, startPoint x: 233, startPoint y: 71, endPoint x: 320, endPoint y: 298, distance: 243.3
click at [320, 298] on contact-information "upload photo Hang Tin [PERSON_NAME] Activated [DATE] Added [DATE] Active member…" at bounding box center [240, 244] width 198 height 378
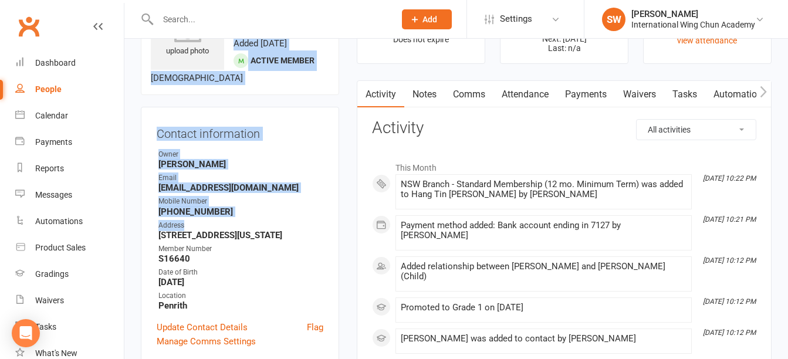
scroll to position [176, 0]
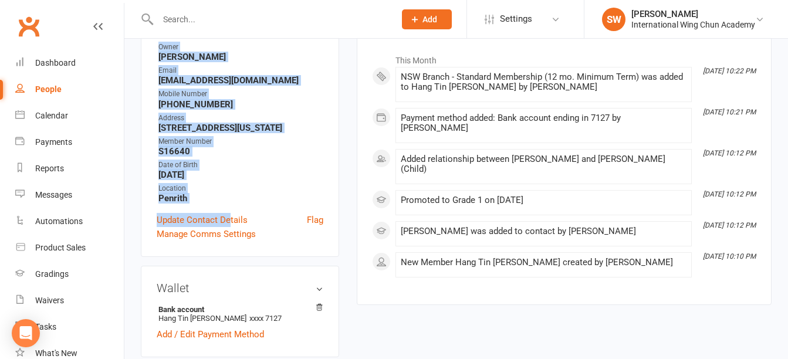
click at [229, 206] on div "Contact information Owner [PERSON_NAME] Email [EMAIL_ADDRESS][DOMAIN_NAME] Mobi…" at bounding box center [240, 127] width 198 height 257
copy contact-information "Hang Tin [PERSON_NAME] Activated [DATE] Added [DATE] Active member [DEMOGRAPHIC…"
click at [223, 183] on ul "Owner [PERSON_NAME] Email [EMAIL_ADDRESS][DOMAIN_NAME] Mobile Number [PHONE_NUM…" at bounding box center [240, 123] width 167 height 162
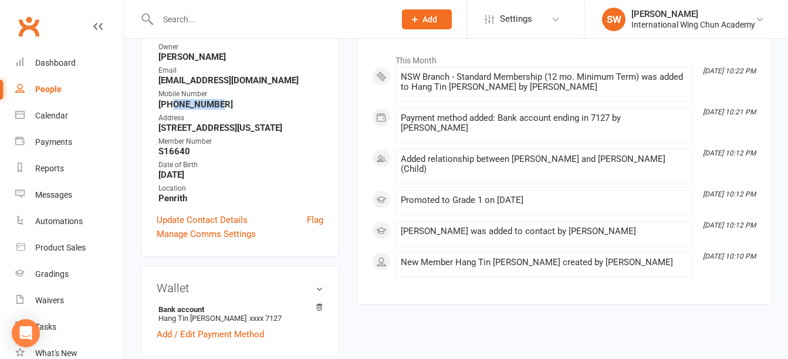
drag, startPoint x: 223, startPoint y: 106, endPoint x: 173, endPoint y: 107, distance: 50.5
click at [173, 107] on strong "[PHONE_NUMBER]" at bounding box center [240, 104] width 165 height 11
copy strong "404022881"
click at [253, 22] on input "text" at bounding box center [270, 19] width 232 height 16
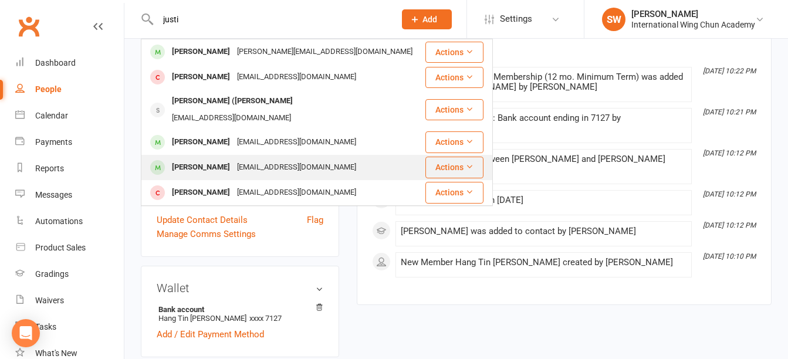
type input "justi"
click at [287, 159] on div "[EMAIL_ADDRESS][DOMAIN_NAME]" at bounding box center [296, 167] width 126 height 17
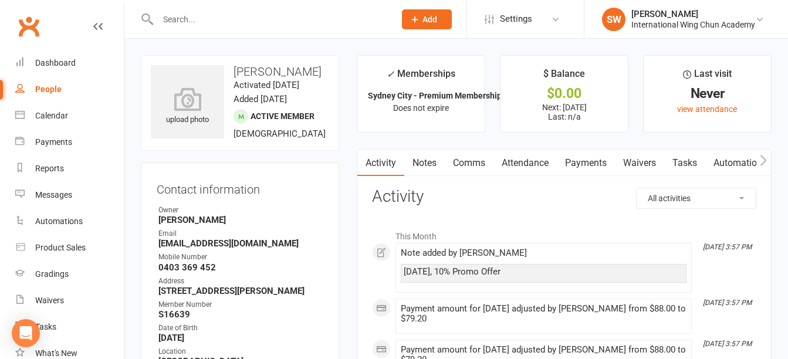
drag, startPoint x: 236, startPoint y: 72, endPoint x: 236, endPoint y: 347, distance: 275.0
click at [236, 347] on contact-information "upload photo [PERSON_NAME] Activated [DATE] Added [DATE] Active member [DEMOGRA…" at bounding box center [240, 237] width 198 height 365
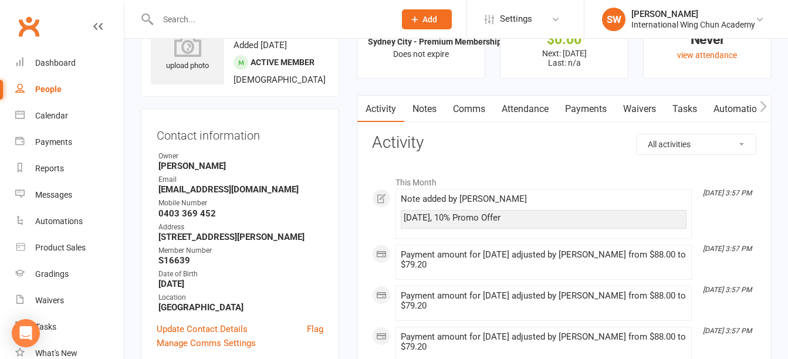
scroll to position [59, 0]
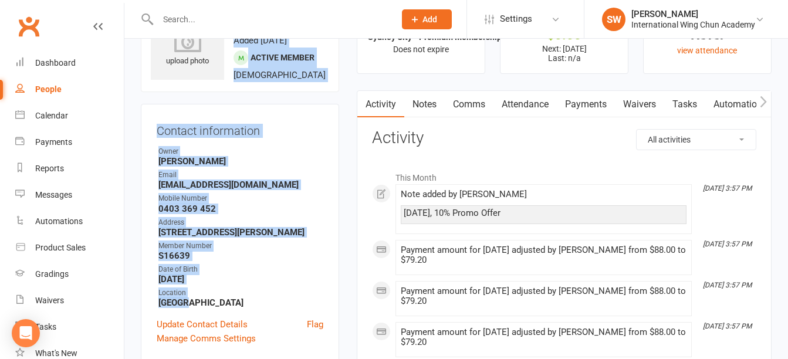
click at [206, 308] on strong "[GEOGRAPHIC_DATA]" at bounding box center [240, 302] width 165 height 11
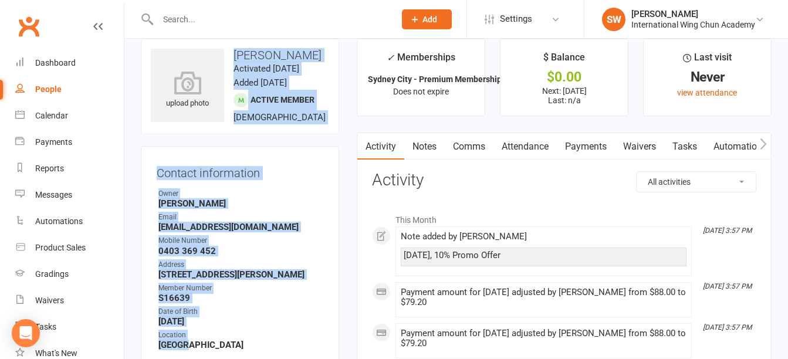
scroll to position [0, 0]
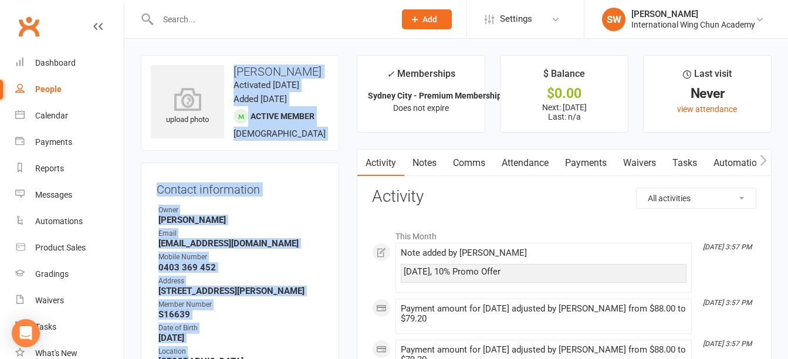
click at [331, 225] on div "Contact information Owner [PERSON_NAME] Email [EMAIL_ADDRESS][DOMAIN_NAME] Mobi…" at bounding box center [240, 290] width 198 height 257
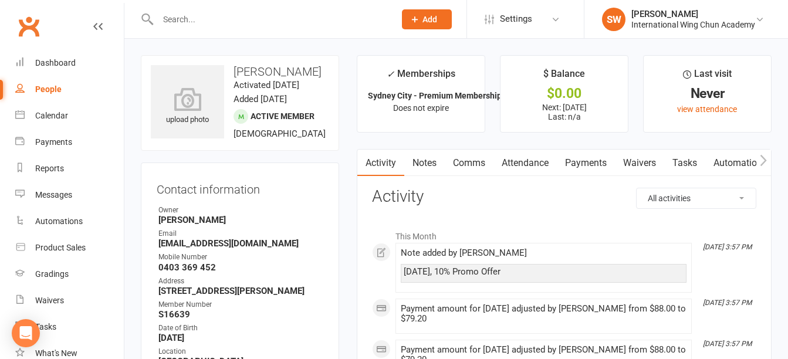
click at [243, 25] on input "text" at bounding box center [270, 19] width 232 height 16
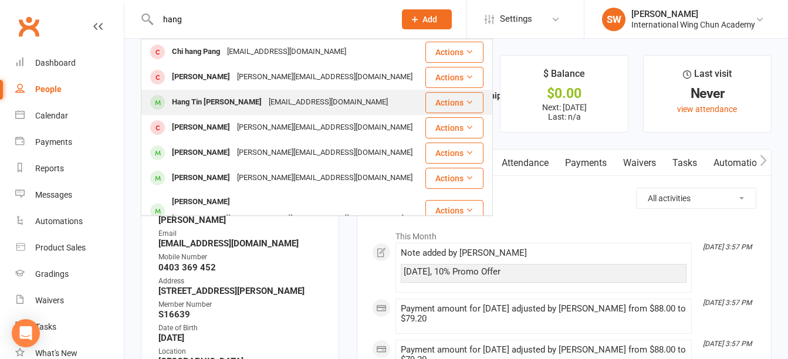
type input "hang"
click at [265, 102] on div "[EMAIL_ADDRESS][DOMAIN_NAME]" at bounding box center [328, 102] width 126 height 17
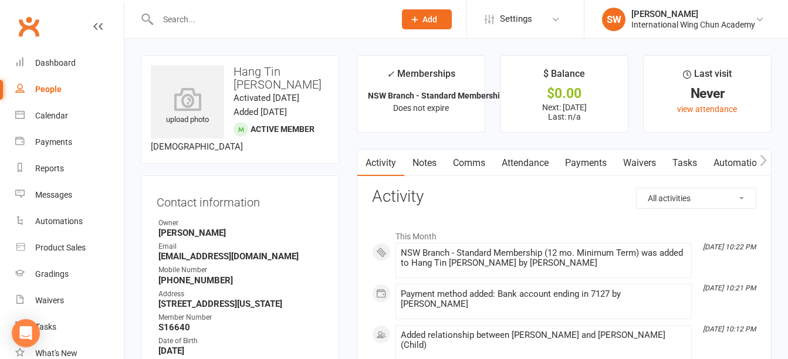
click at [605, 166] on link "Payments" at bounding box center [586, 163] width 58 height 27
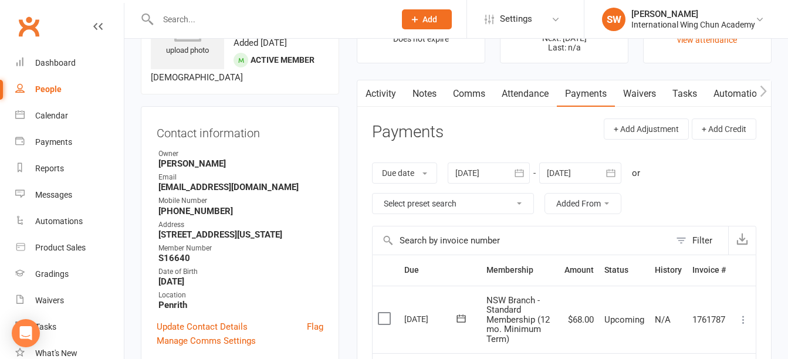
scroll to position [59, 0]
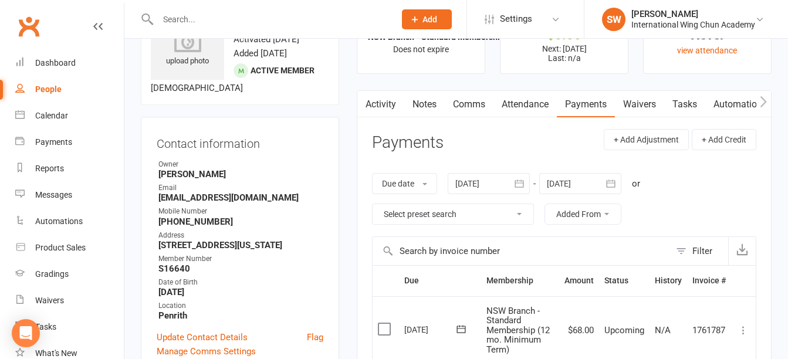
click at [578, 185] on div at bounding box center [580, 183] width 82 height 21
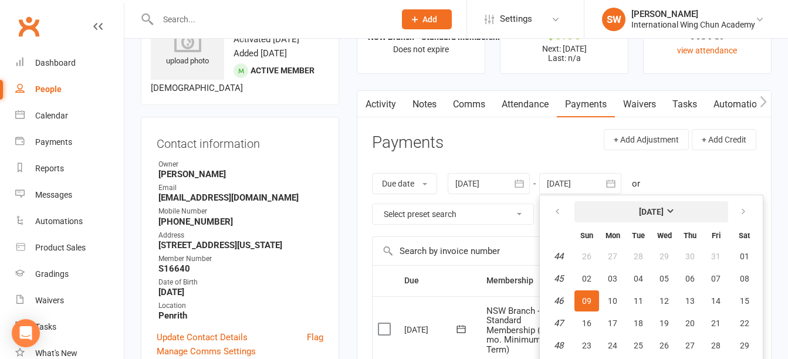
scroll to position [79, 0]
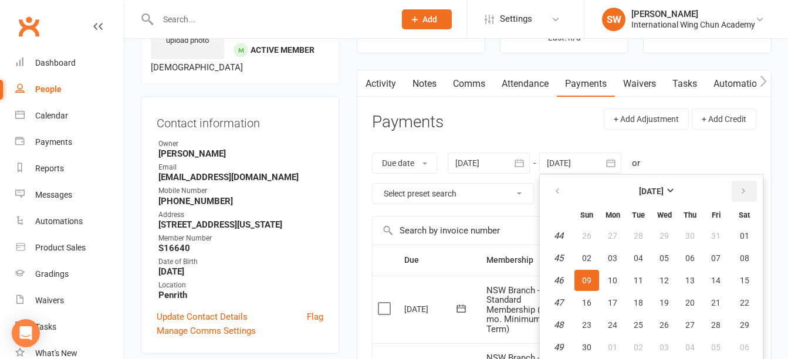
click at [749, 191] on button "button" at bounding box center [743, 191] width 25 height 21
click at [617, 235] on span "01" at bounding box center [612, 235] width 9 height 9
type input "[DATE]"
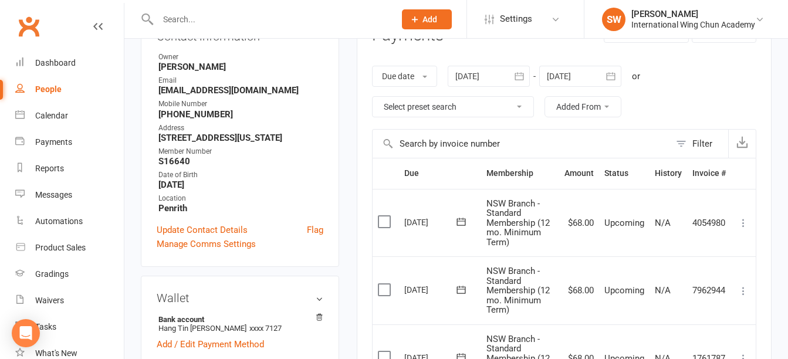
scroll to position [314, 0]
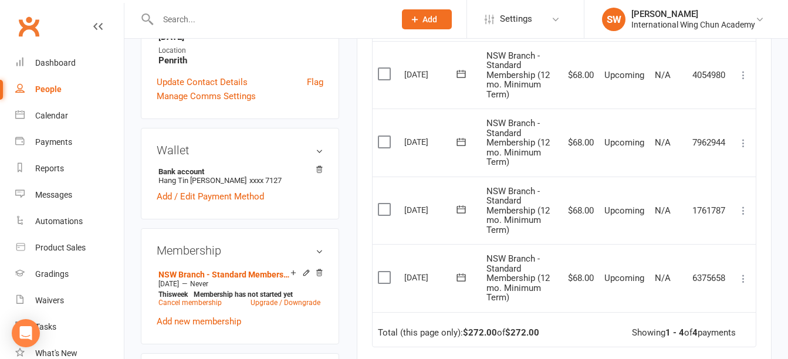
click at [745, 143] on icon at bounding box center [743, 143] width 12 height 12
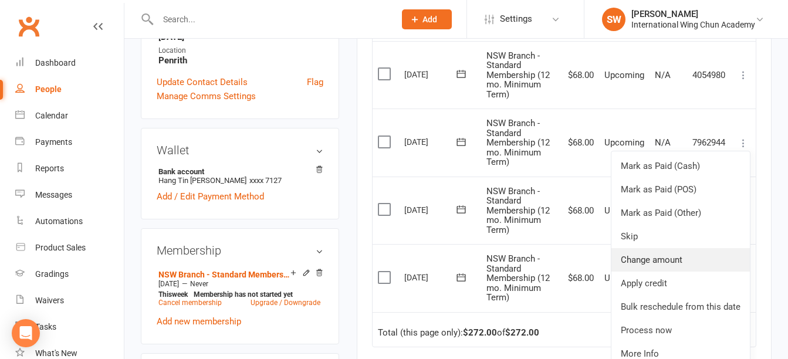
click at [680, 266] on link "Change amount" at bounding box center [680, 259] width 138 height 23
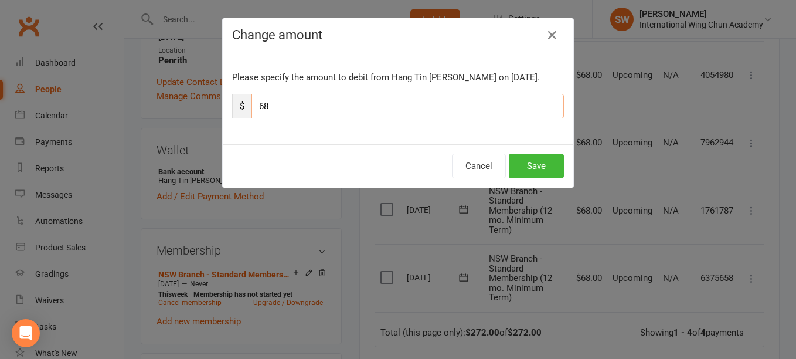
drag, startPoint x: 257, startPoint y: 110, endPoint x: 327, endPoint y: 98, distance: 70.2
click at [259, 110] on input "68" at bounding box center [408, 106] width 313 height 25
type input "18"
click at [525, 165] on button "Save" at bounding box center [536, 166] width 55 height 25
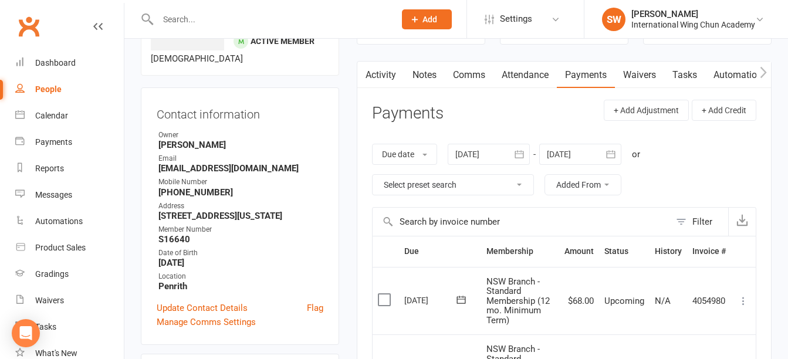
scroll to position [79, 0]
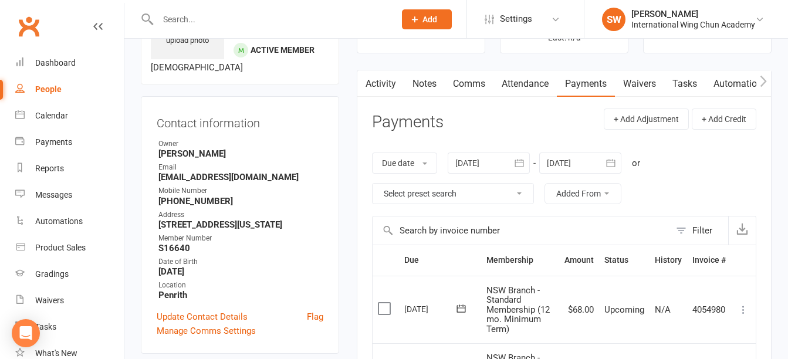
click at [433, 82] on link "Notes" at bounding box center [424, 83] width 40 height 27
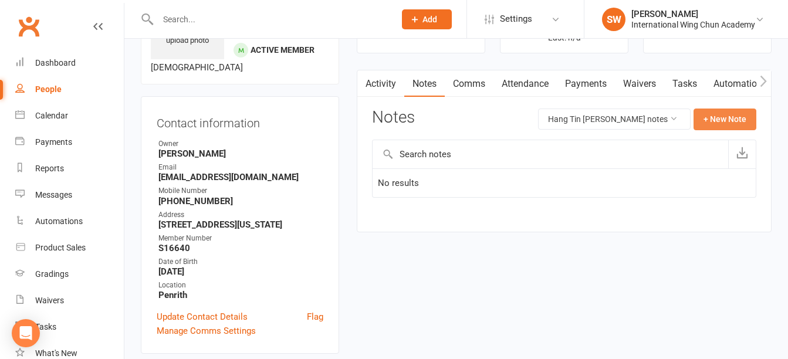
click at [736, 121] on button "+ New Note" at bounding box center [724, 118] width 63 height 21
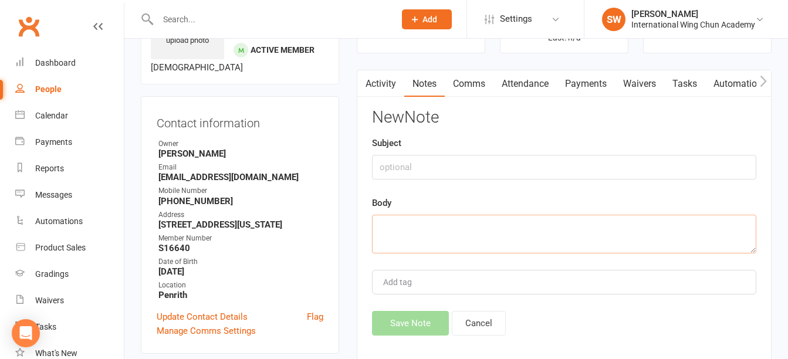
click at [528, 239] on textarea at bounding box center [564, 234] width 384 height 39
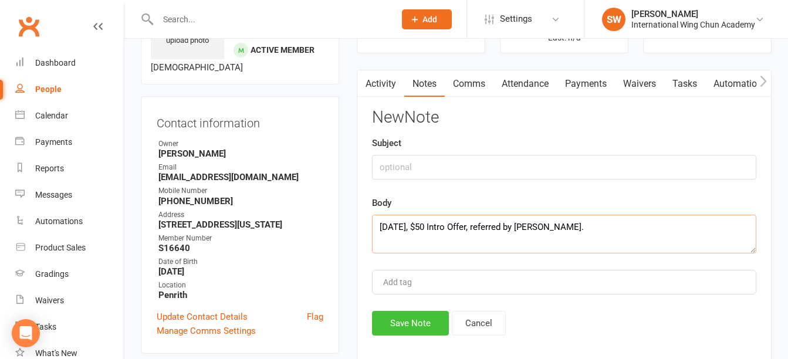
type textarea "[DATE], $50 Intro Offer, referred by [PERSON_NAME]."
click at [405, 323] on button "Save Note" at bounding box center [410, 323] width 77 height 25
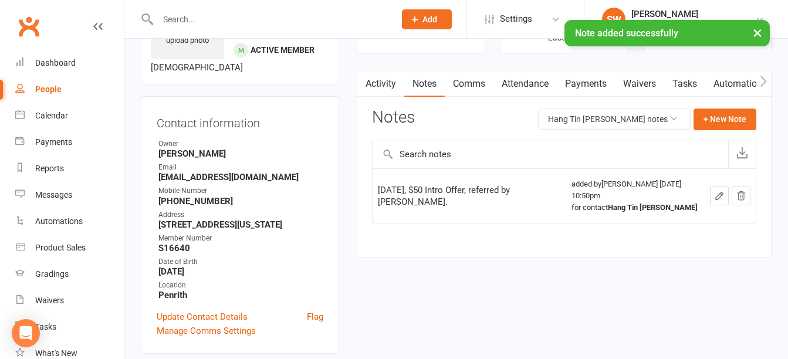
click at [585, 78] on link "Payments" at bounding box center [586, 83] width 58 height 27
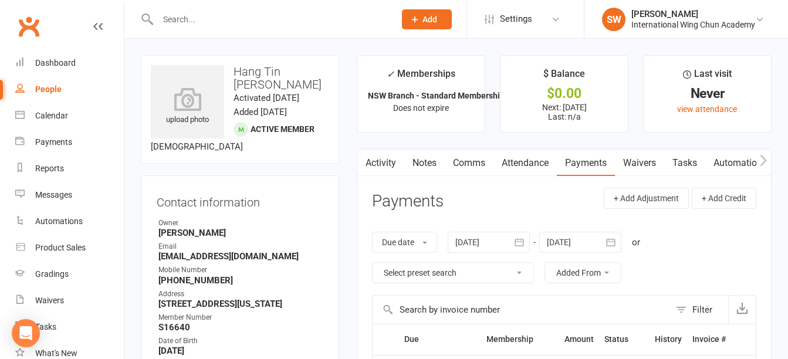
click at [209, 260] on strong "[EMAIL_ADDRESS][DOMAIN_NAME]" at bounding box center [240, 256] width 165 height 11
copy render-form-field "[EMAIL_ADDRESS][DOMAIN_NAME]"
click at [196, 284] on strong "[PHONE_NUMBER]" at bounding box center [240, 280] width 165 height 11
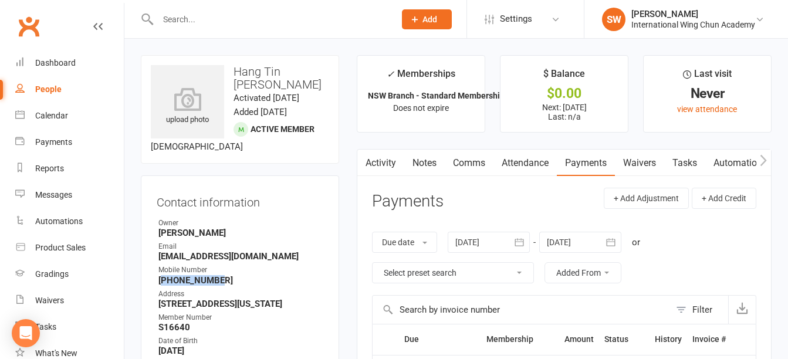
click at [196, 284] on strong "[PHONE_NUMBER]" at bounding box center [240, 280] width 165 height 11
copy strong "61404022881"
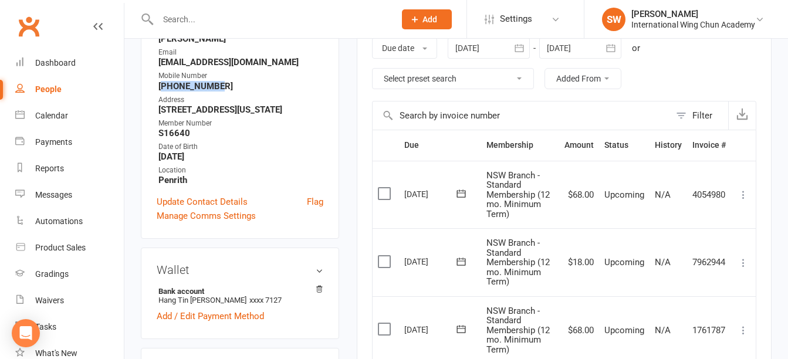
scroll to position [235, 0]
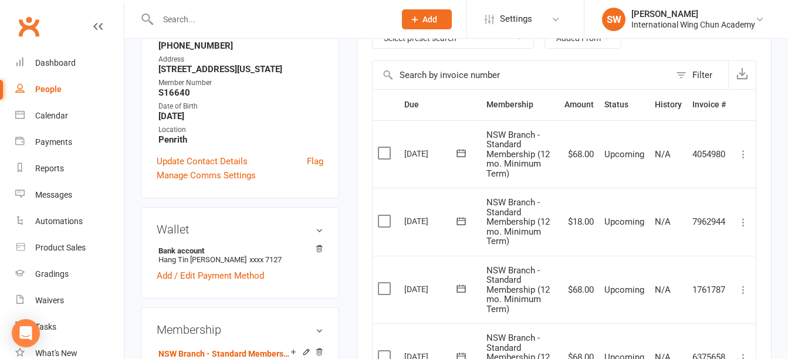
click at [194, 142] on strong "Penrith" at bounding box center [240, 139] width 165 height 11
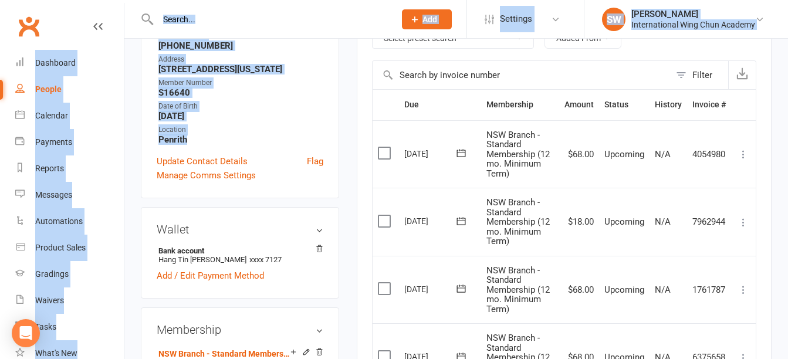
drag, startPoint x: 187, startPoint y: 142, endPoint x: 169, endPoint y: 31, distance: 112.3
drag, startPoint x: 169, startPoint y: 31, endPoint x: 224, endPoint y: 108, distance: 94.6
click at [273, 94] on strong "S16640" at bounding box center [240, 92] width 165 height 11
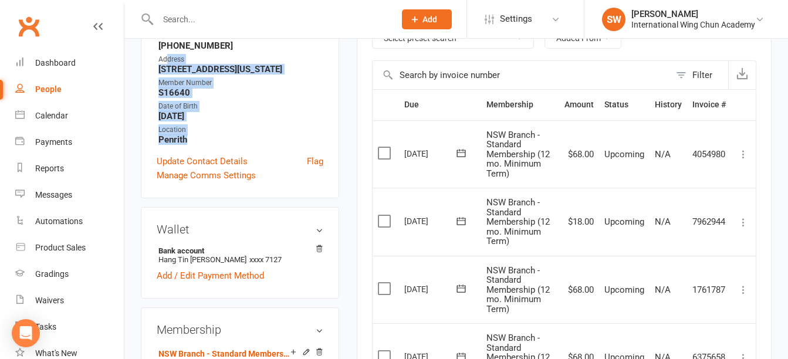
drag, startPoint x: 198, startPoint y: 138, endPoint x: 166, endPoint y: 60, distance: 84.2
click at [166, 60] on ul "Owner [PERSON_NAME] Email [EMAIL_ADDRESS][DOMAIN_NAME] Mobile Number [PHONE_NUM…" at bounding box center [240, 64] width 167 height 162
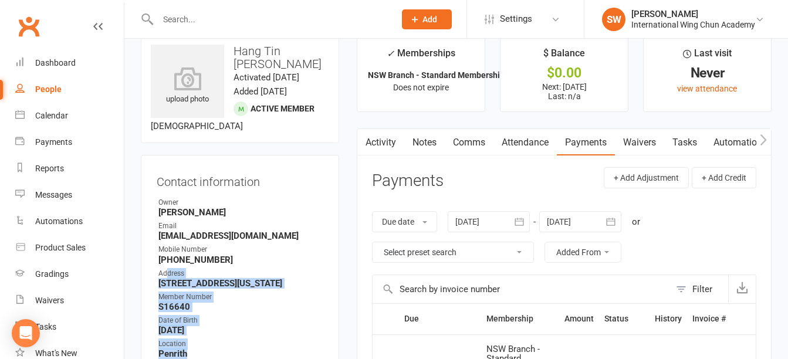
scroll to position [0, 0]
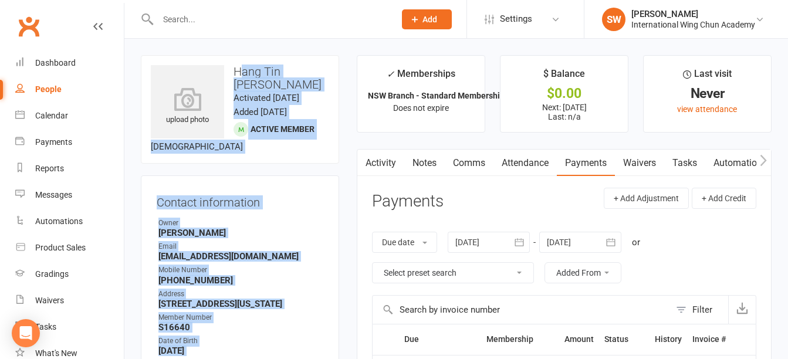
click at [239, 73] on h3 "Hang Tin [PERSON_NAME]" at bounding box center [240, 78] width 178 height 26
click at [235, 70] on h3 "Hang Tin [PERSON_NAME]" at bounding box center [240, 78] width 178 height 26
copy contact-information "Hang Tin [PERSON_NAME] Activated [DATE] Added [DATE] Active member [DEMOGRAPHIC…"
click at [314, 226] on div "Owner" at bounding box center [240, 223] width 165 height 11
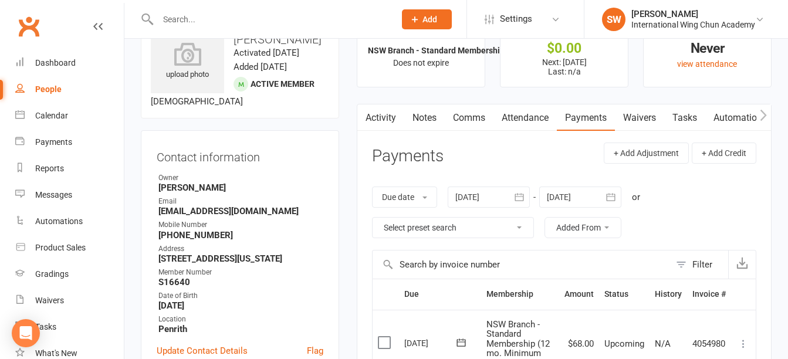
scroll to position [293, 0]
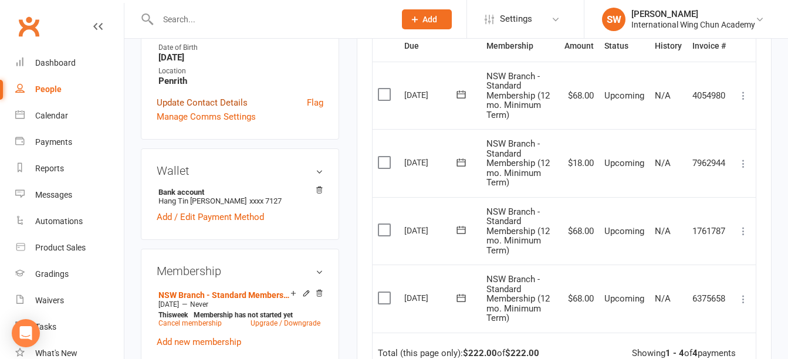
click at [181, 102] on link "Update Contact Details" at bounding box center [202, 103] width 91 height 14
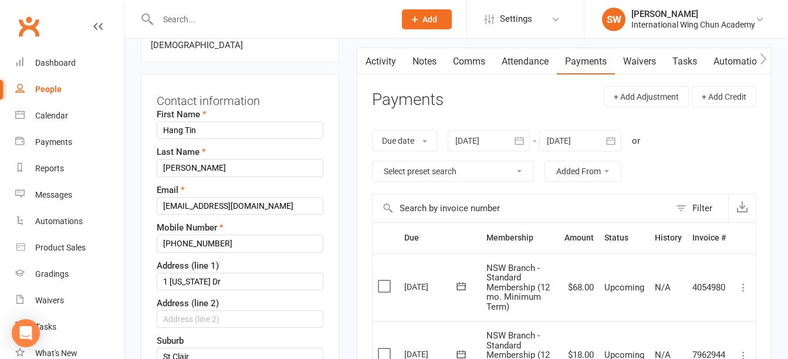
scroll to position [55, 0]
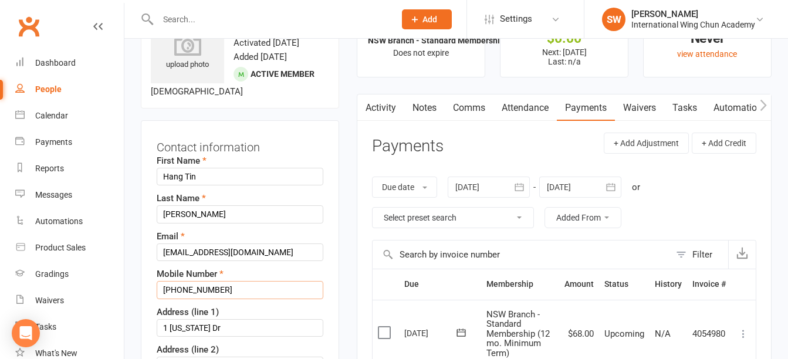
drag, startPoint x: 177, startPoint y: 293, endPoint x: 144, endPoint y: 283, distance: 33.8
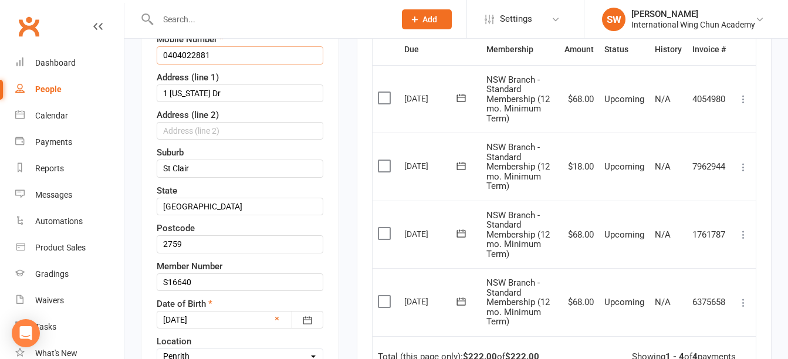
scroll to position [466, 0]
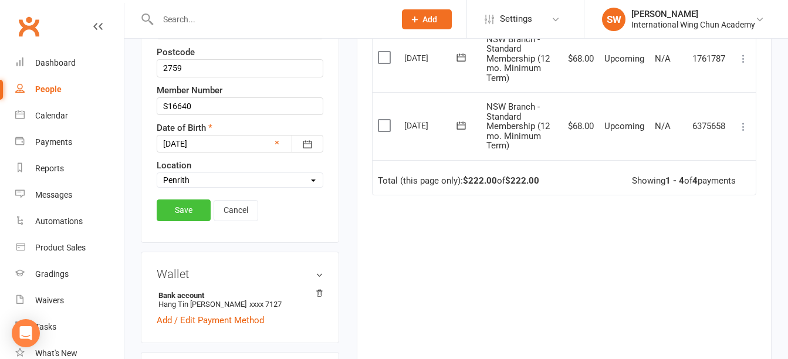
type input "0404022881"
click at [182, 209] on link "Save" at bounding box center [184, 209] width 54 height 21
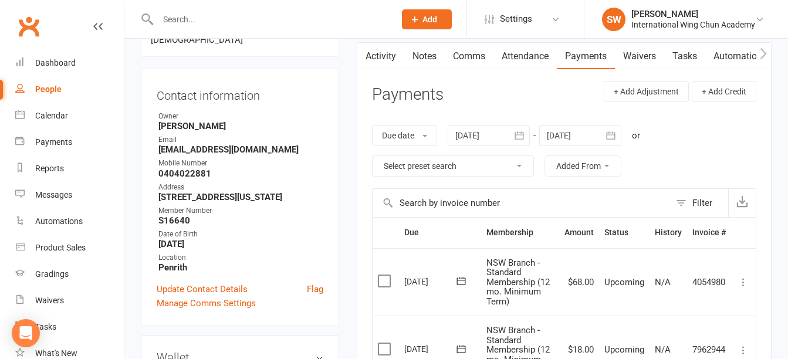
scroll to position [0, 0]
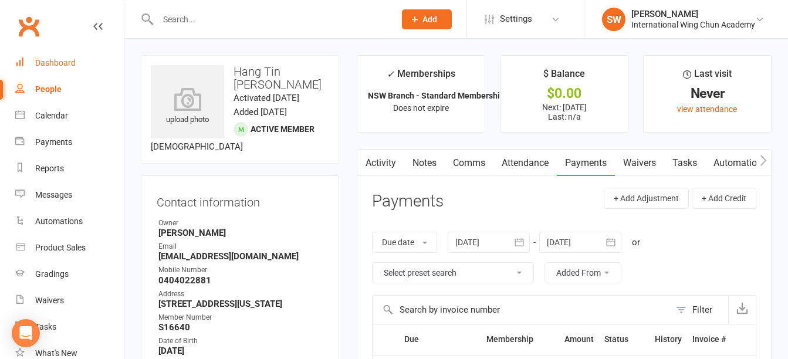
click at [49, 63] on div "Dashboard" at bounding box center [55, 62] width 40 height 9
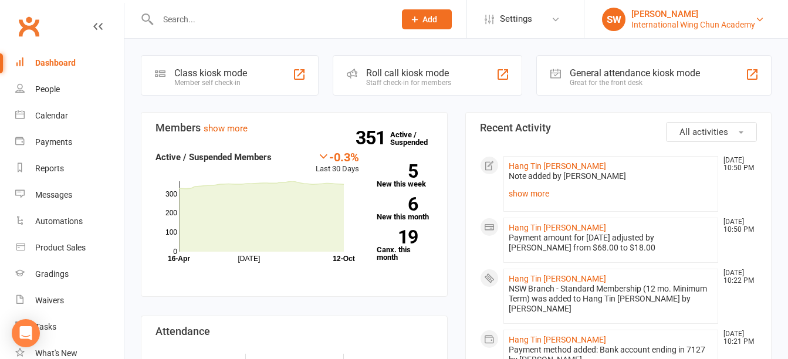
click at [750, 19] on div "International Wing Chun Academy" at bounding box center [693, 24] width 124 height 11
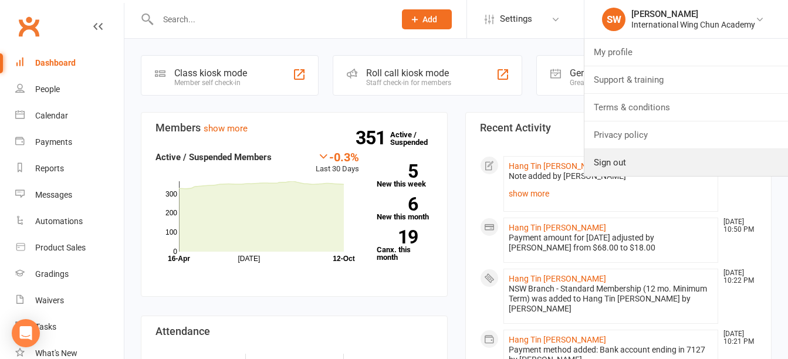
drag, startPoint x: 629, startPoint y: 158, endPoint x: 624, endPoint y: 151, distance: 9.3
click at [629, 158] on link "Sign out" at bounding box center [685, 162] width 203 height 27
